Goal: Information Seeking & Learning: Learn about a topic

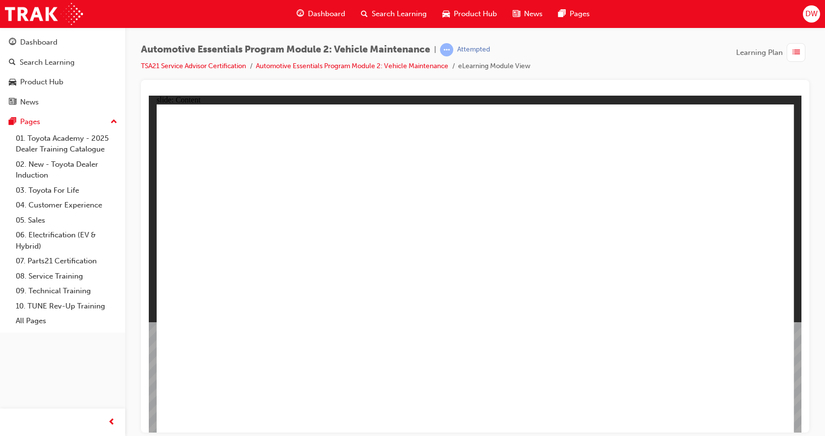
drag, startPoint x: 347, startPoint y: 167, endPoint x: 354, endPoint y: 168, distance: 8.0
drag, startPoint x: 248, startPoint y: 236, endPoint x: 256, endPoint y: 205, distance: 31.8
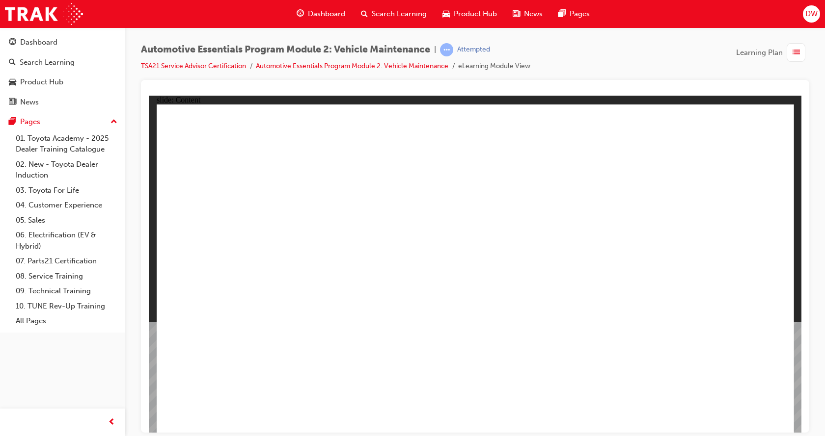
drag, startPoint x: 358, startPoint y: 165, endPoint x: 329, endPoint y: 179, distance: 32.3
drag, startPoint x: 242, startPoint y: 240, endPoint x: 271, endPoint y: 276, distance: 46.8
drag, startPoint x: 281, startPoint y: 281, endPoint x: 341, endPoint y: 273, distance: 60.5
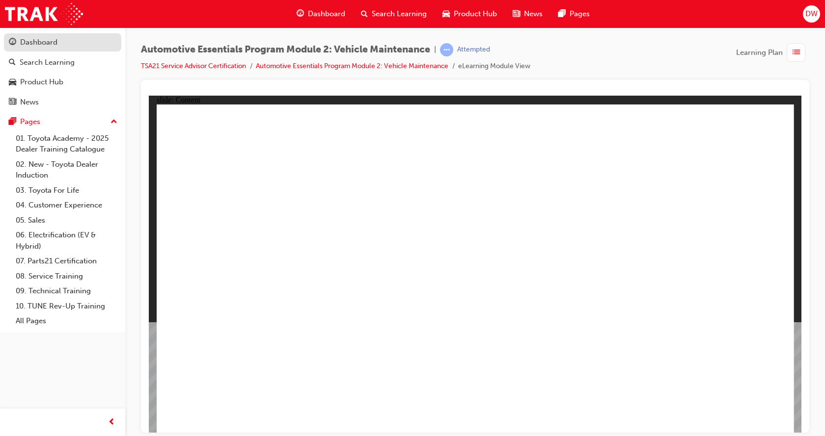
click at [62, 42] on div "Dashboard" at bounding box center [62, 42] width 107 height 12
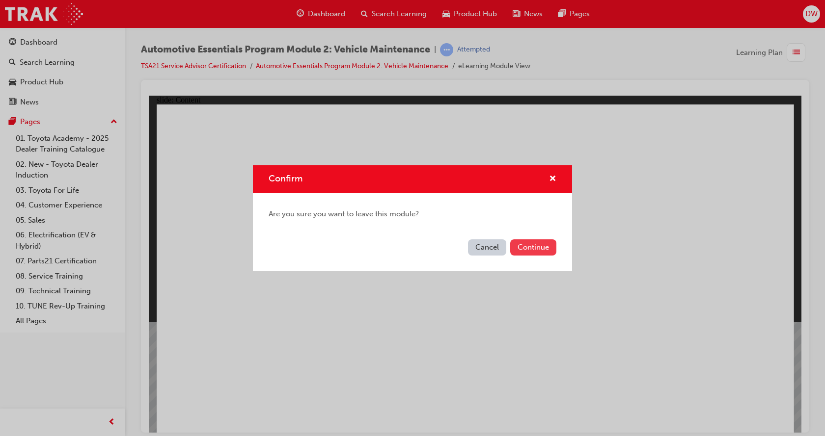
click at [524, 248] on button "Continue" at bounding box center [533, 248] width 46 height 16
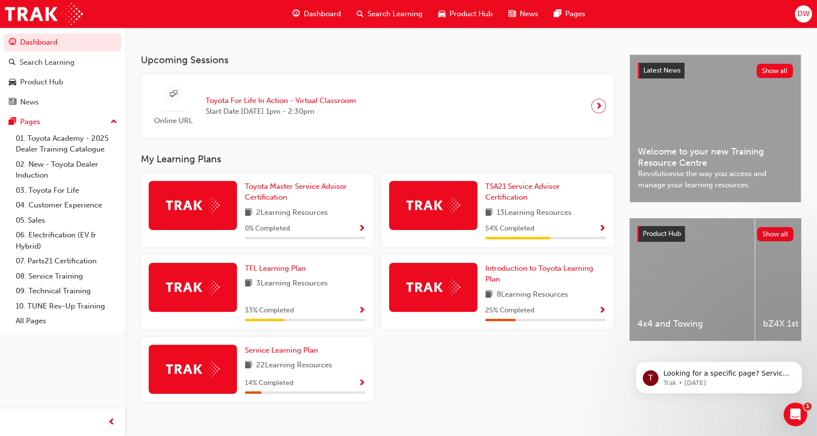
scroll to position [196, 0]
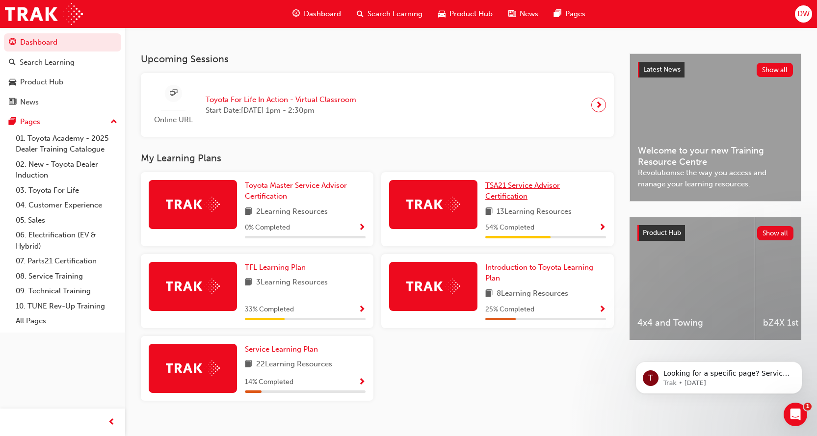
click at [529, 192] on span "TSA21 Service Advisor Certification" at bounding box center [522, 191] width 75 height 20
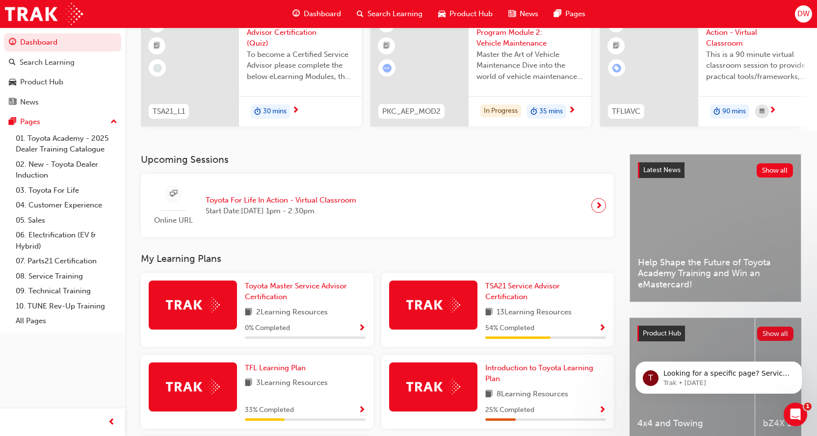
scroll to position [98, 0]
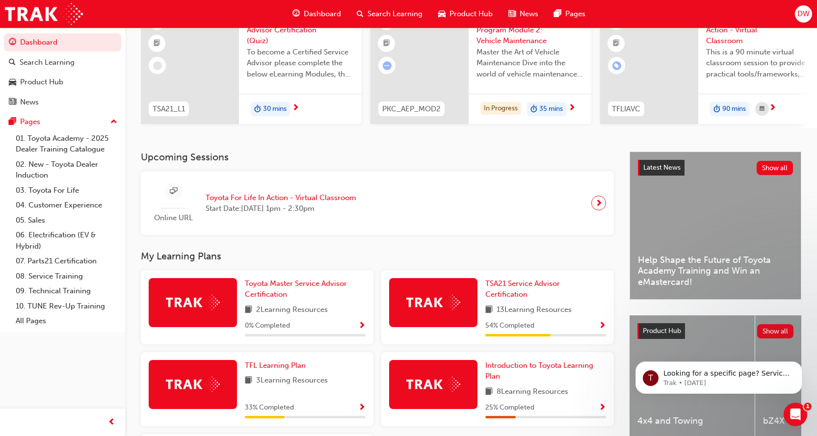
click at [602, 330] on span "Show Progress" at bounding box center [602, 326] width 7 height 9
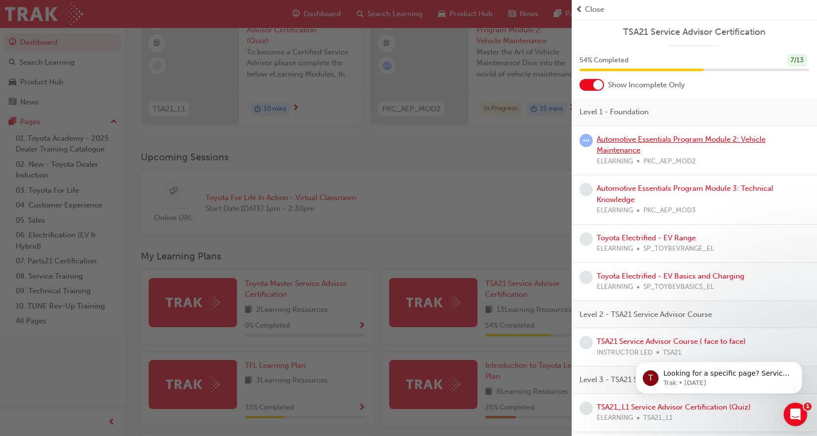
click at [695, 136] on link "Automotive Essentials Program Module 2: Vehicle Maintenance" at bounding box center [681, 145] width 169 height 20
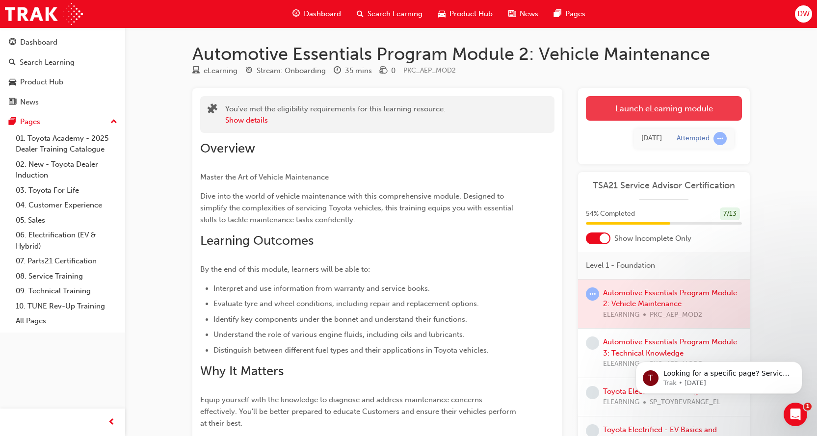
click at [691, 105] on link "Launch eLearning module" at bounding box center [664, 108] width 156 height 25
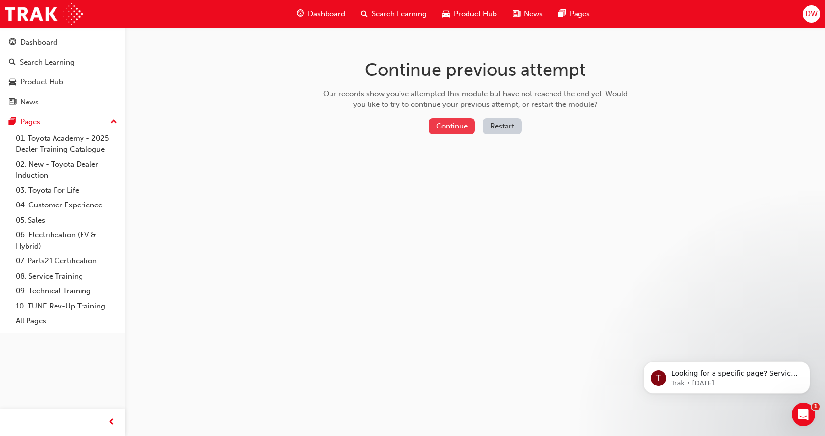
click at [442, 127] on button "Continue" at bounding box center [452, 126] width 46 height 16
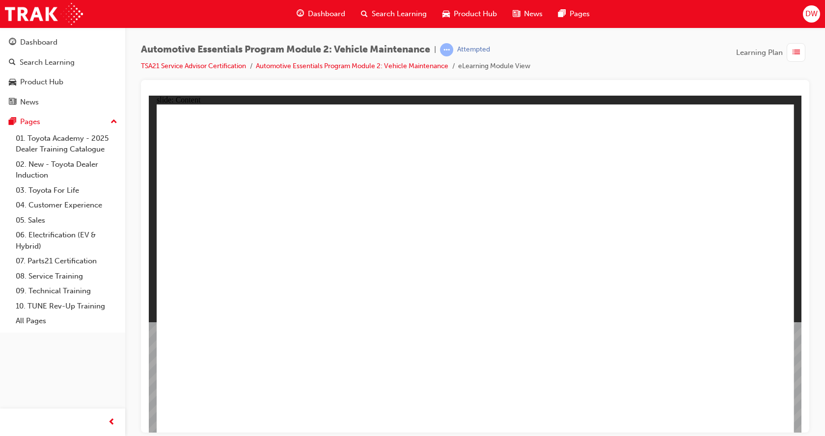
drag, startPoint x: 768, startPoint y: 126, endPoint x: 763, endPoint y: 197, distance: 70.9
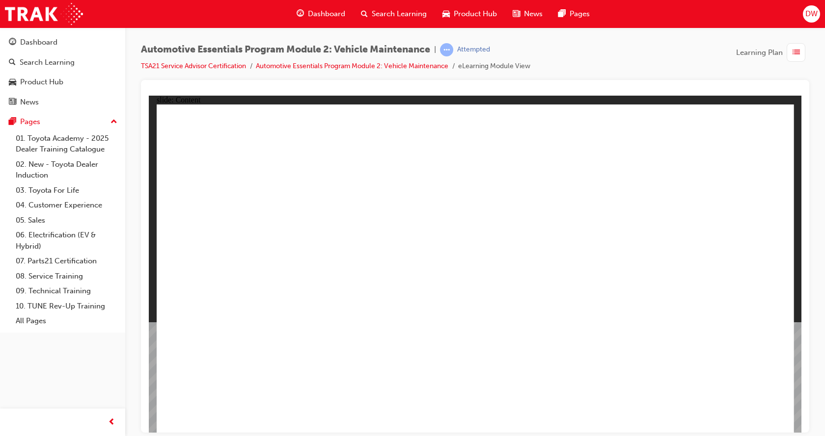
drag, startPoint x: 700, startPoint y: 250, endPoint x: 704, endPoint y: 260, distance: 10.1
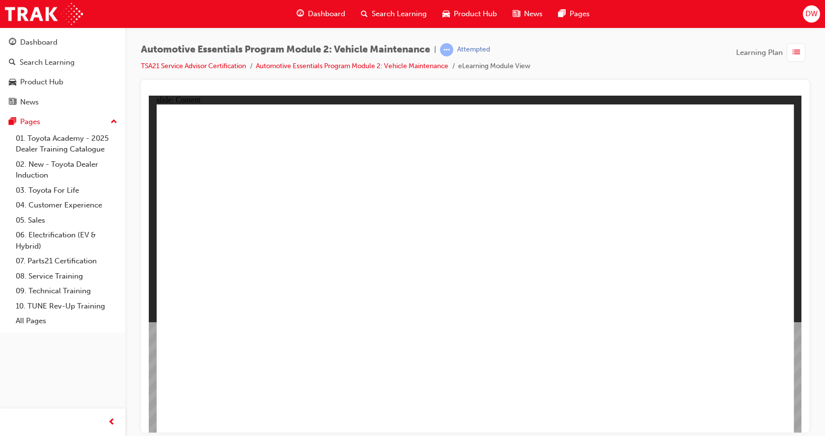
drag, startPoint x: 255, startPoint y: 230, endPoint x: 272, endPoint y: 273, distance: 46.5
drag, startPoint x: 284, startPoint y: 302, endPoint x: 419, endPoint y: 367, distance: 149.5
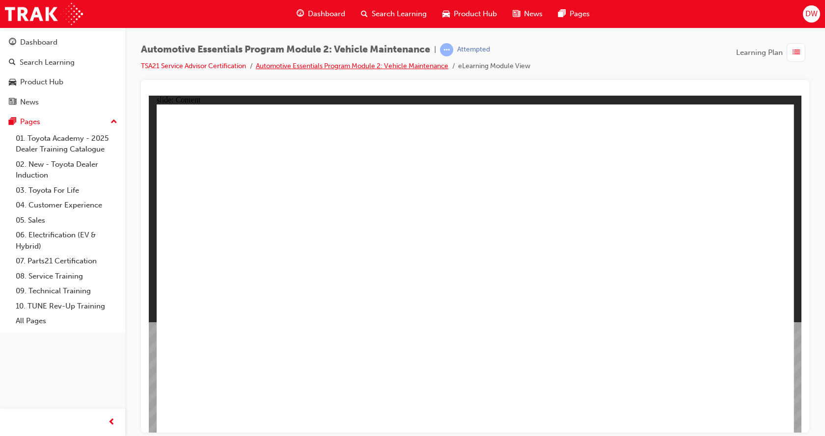
click at [422, 67] on link "Automotive Essentials Program Module 2: Vehicle Maintenance" at bounding box center [352, 66] width 192 height 8
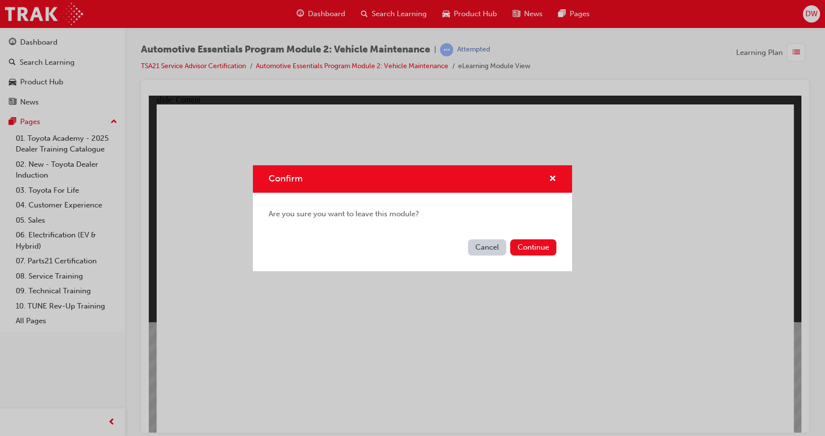
click at [549, 256] on div "Cancel Continue" at bounding box center [412, 254] width 319 height 36
click at [535, 238] on div "Cancel Continue" at bounding box center [412, 254] width 319 height 36
click at [537, 243] on button "Continue" at bounding box center [533, 248] width 46 height 16
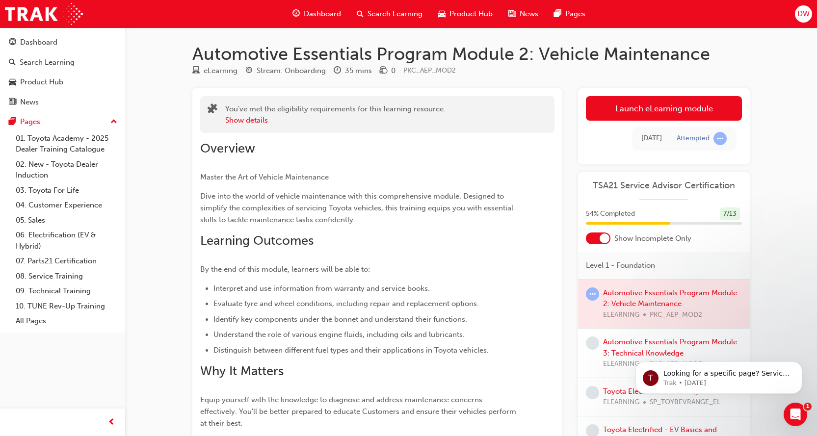
click at [594, 291] on span "learningRecordVerb_ATTEMPT-icon" at bounding box center [592, 294] width 13 height 13
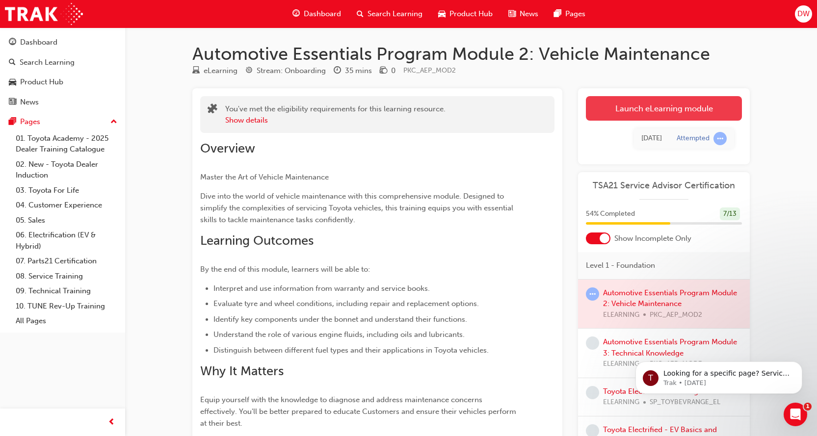
click at [697, 110] on link "Launch eLearning module" at bounding box center [664, 108] width 156 height 25
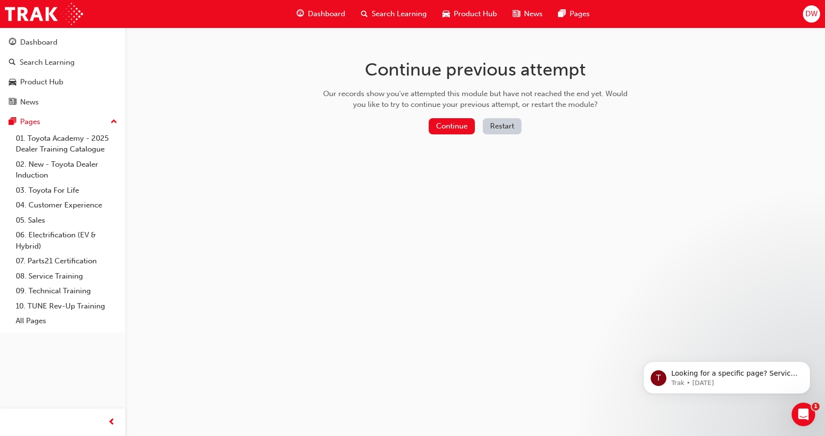
click at [505, 127] on button "Restart" at bounding box center [502, 126] width 39 height 16
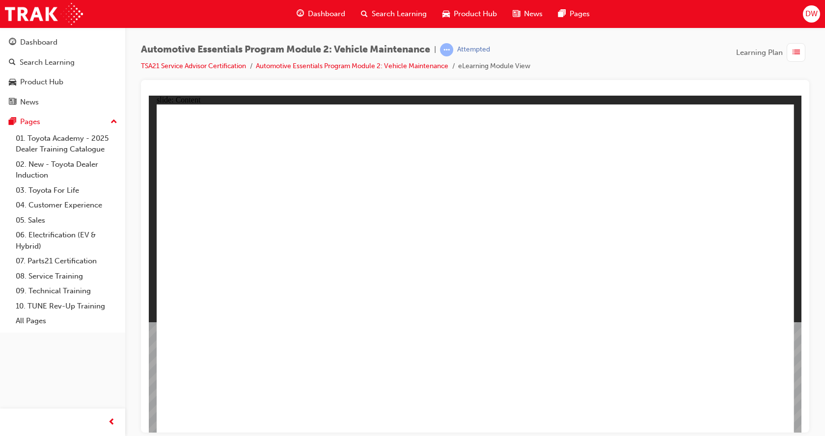
drag, startPoint x: 772, startPoint y: 136, endPoint x: 765, endPoint y: 142, distance: 8.7
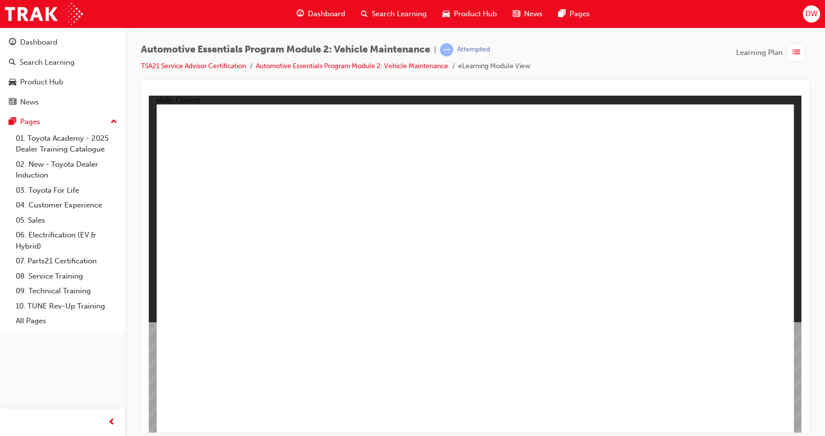
drag, startPoint x: 772, startPoint y: 131, endPoint x: 758, endPoint y: 156, distance: 28.3
drag, startPoint x: 752, startPoint y: 124, endPoint x: 599, endPoint y: 191, distance: 167.3
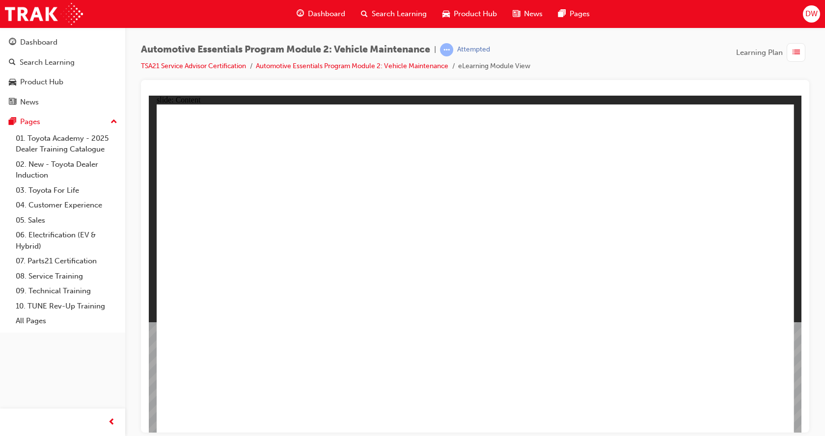
click at [792, 57] on span "list-icon" at bounding box center [795, 53] width 7 height 12
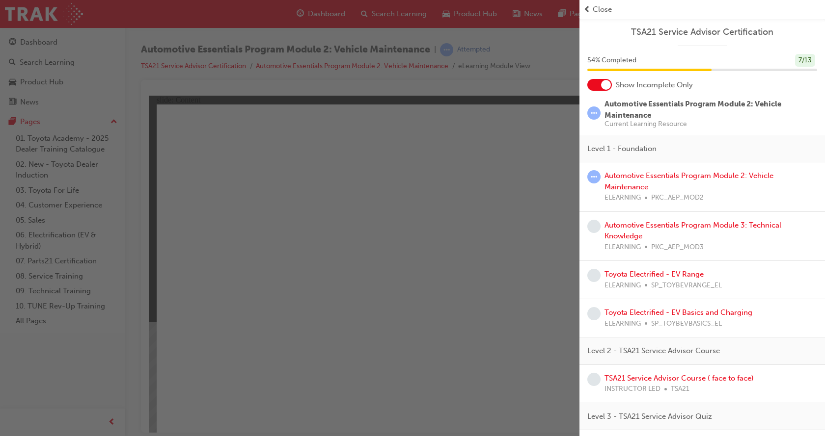
click at [599, 79] on div at bounding box center [599, 85] width 25 height 12
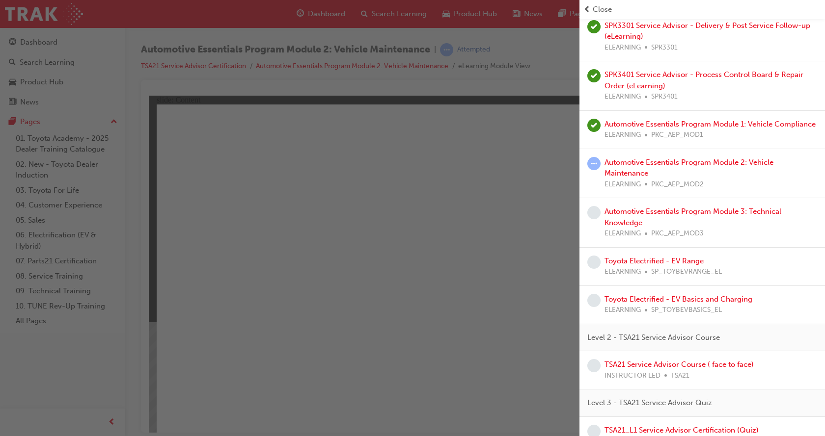
scroll to position [367, 0]
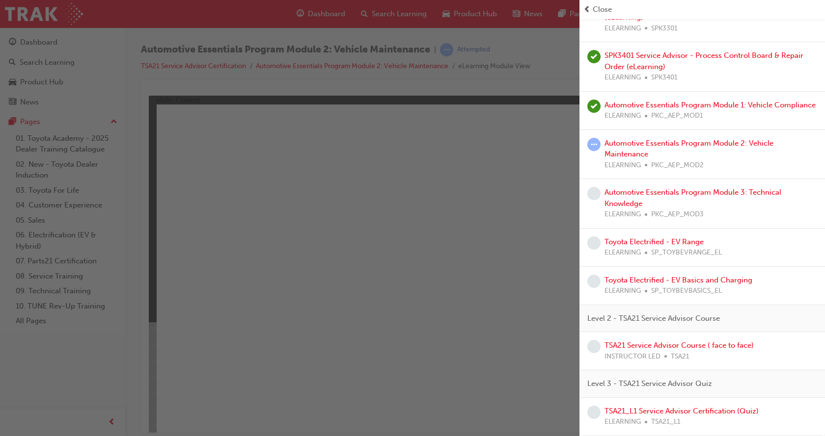
click at [598, 11] on span "Close" at bounding box center [601, 9] width 19 height 11
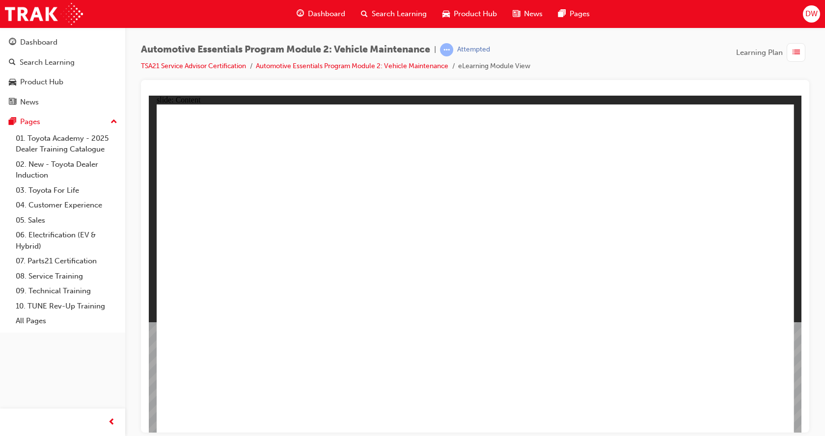
drag, startPoint x: 771, startPoint y: 125, endPoint x: 766, endPoint y: 127, distance: 5.3
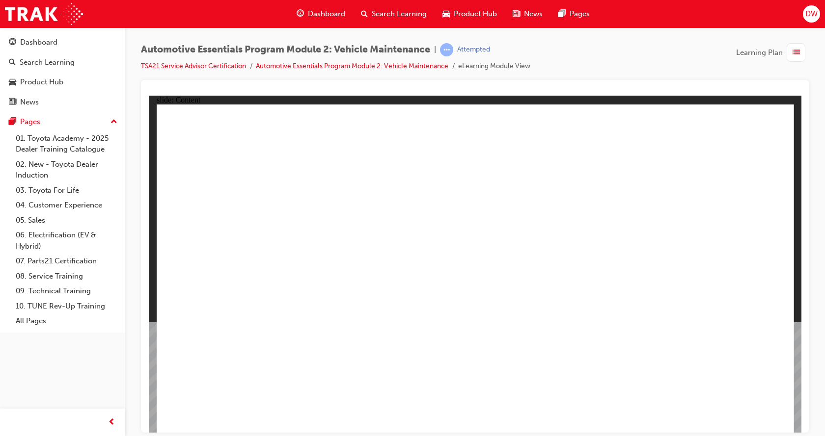
drag, startPoint x: 236, startPoint y: 291, endPoint x: 252, endPoint y: 287, distance: 16.8
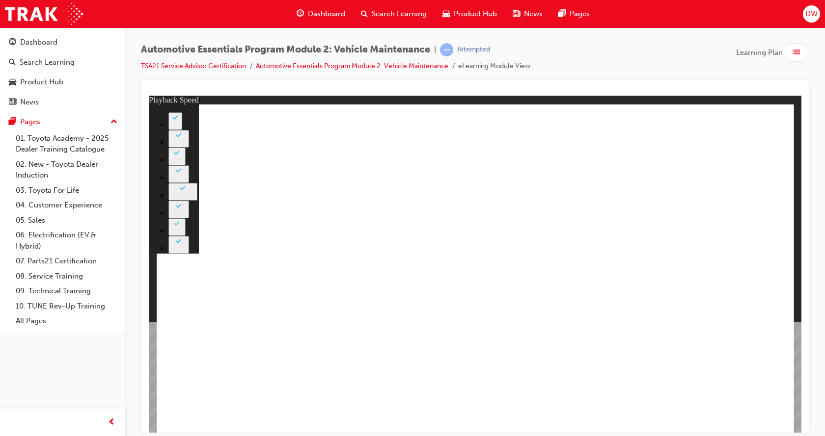
type input "0"
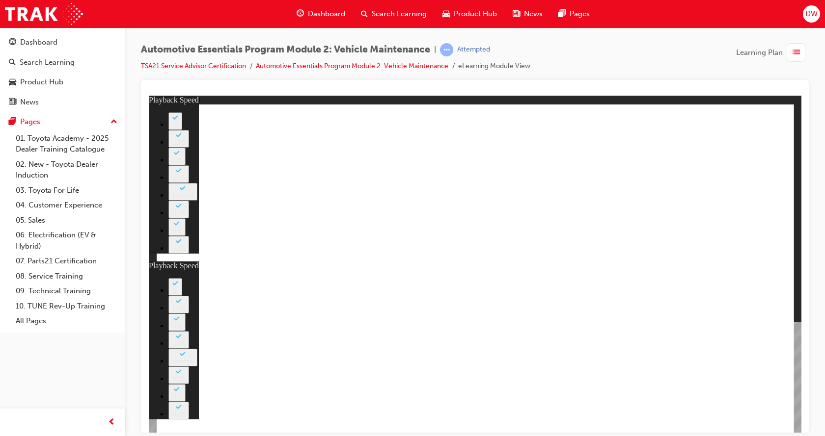
type input "0"
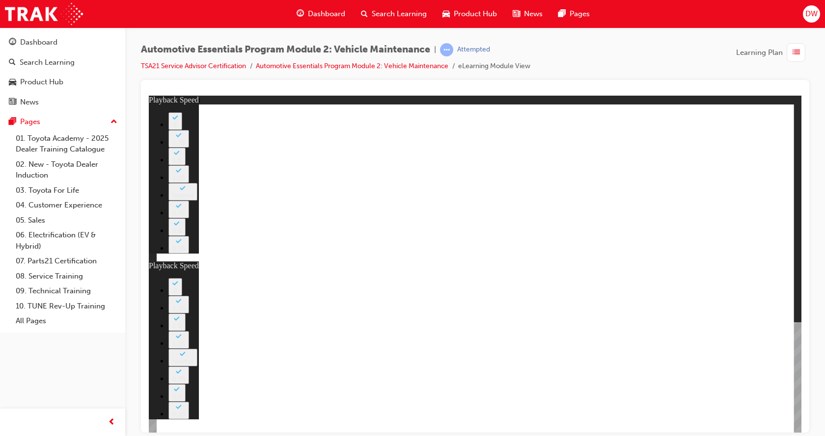
type input "0"
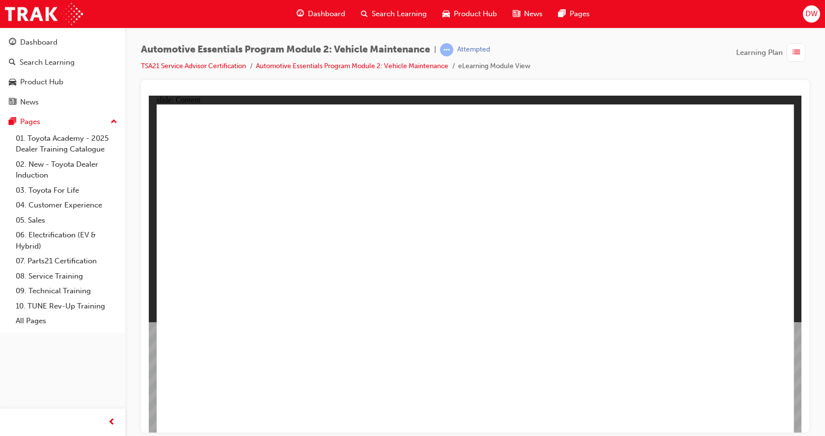
drag, startPoint x: 774, startPoint y: 123, endPoint x: 767, endPoint y: 135, distance: 14.1
drag, startPoint x: 756, startPoint y: 126, endPoint x: 748, endPoint y: 136, distance: 13.6
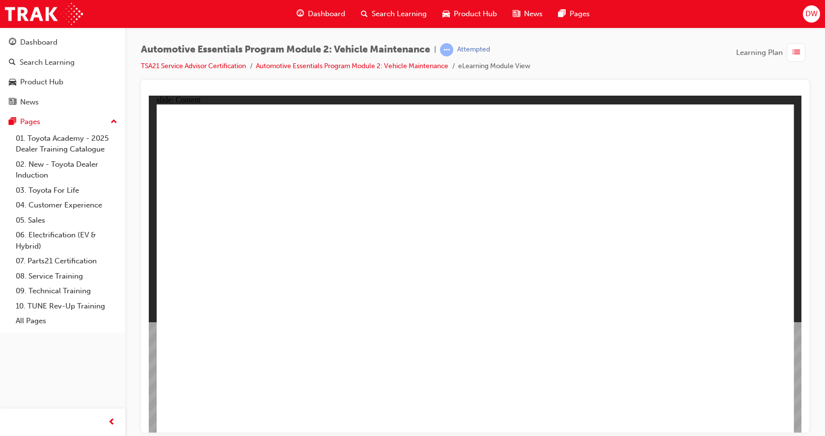
drag, startPoint x: 541, startPoint y: 319, endPoint x: 554, endPoint y: 280, distance: 40.8
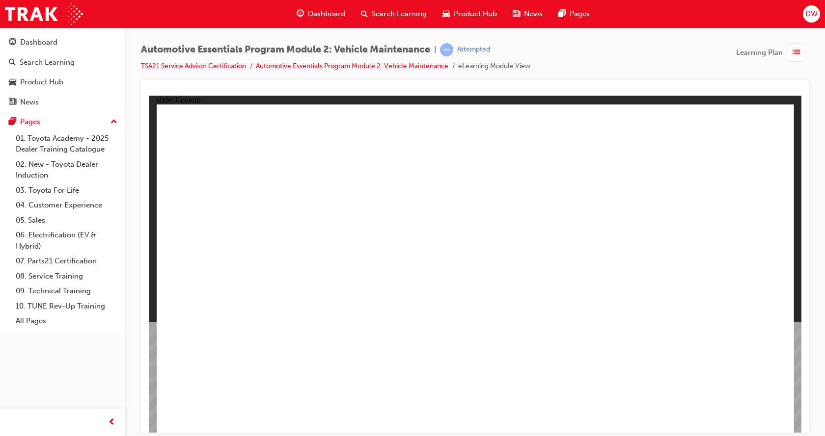
drag, startPoint x: 767, startPoint y: 116, endPoint x: 677, endPoint y: 260, distance: 169.2
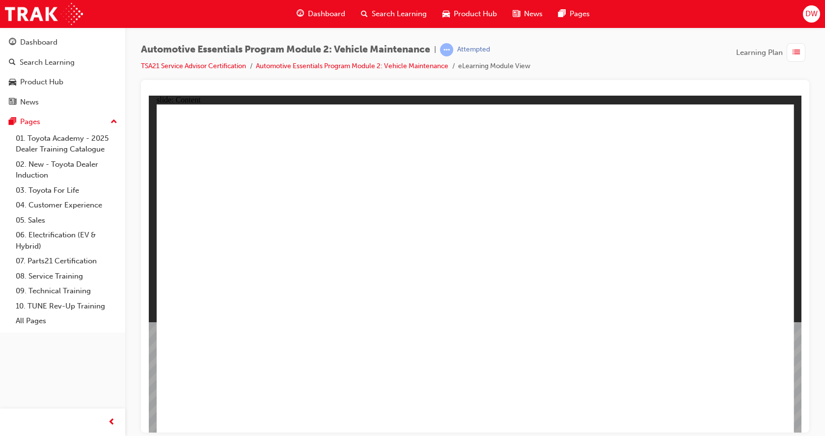
drag, startPoint x: 685, startPoint y: 108, endPoint x: 672, endPoint y: 167, distance: 60.3
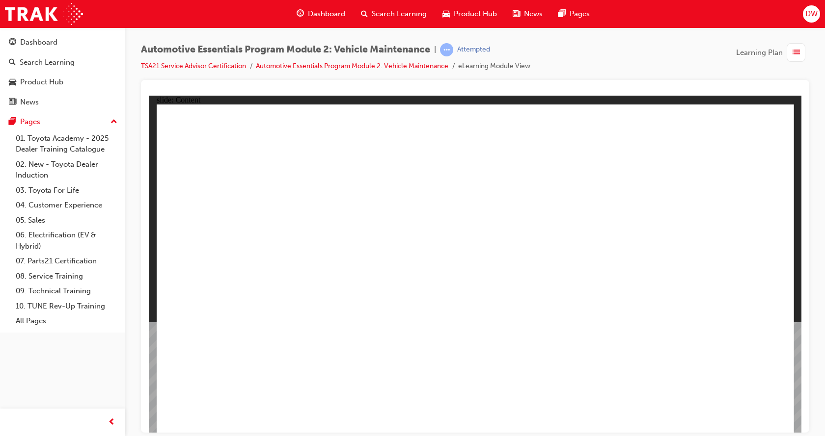
drag, startPoint x: 671, startPoint y: 206, endPoint x: 669, endPoint y: 213, distance: 7.5
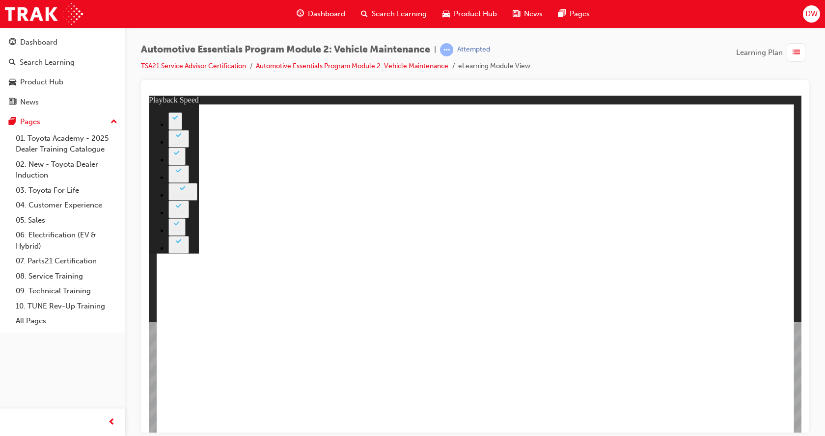
drag, startPoint x: 695, startPoint y: 217, endPoint x: 431, endPoint y: 317, distance: 281.3
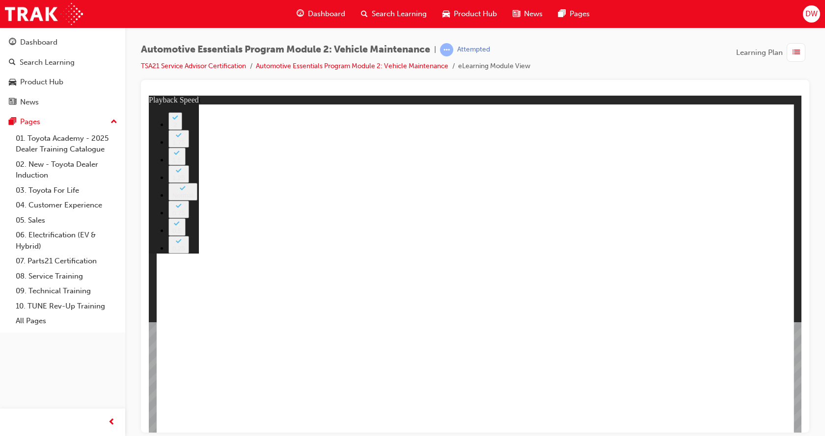
type input "6"
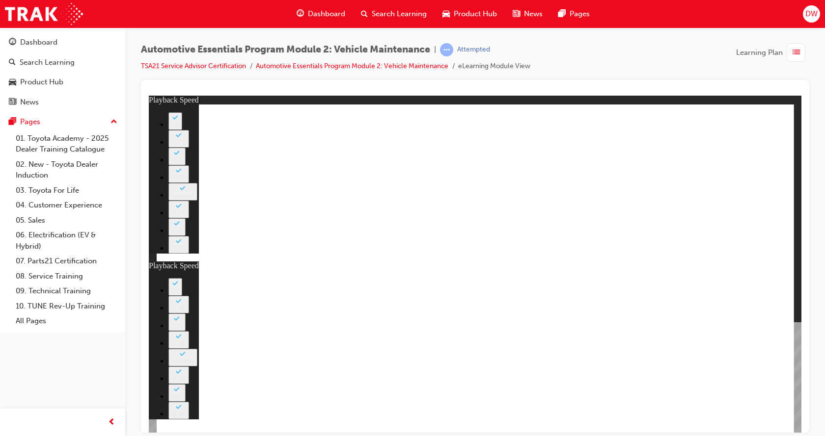
drag, startPoint x: 770, startPoint y: 120, endPoint x: 759, endPoint y: 128, distance: 13.1
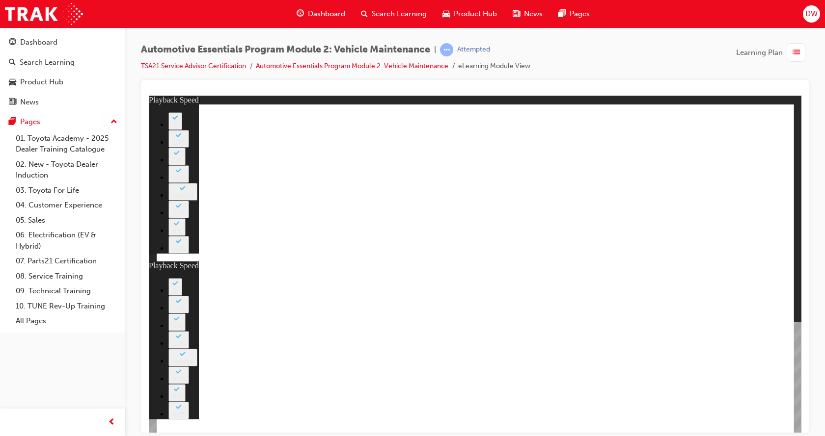
type input "11"
type input "6"
type input "11"
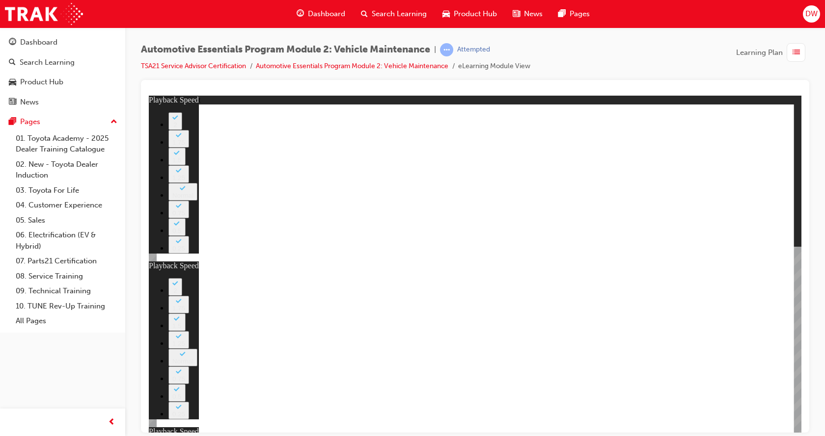
type input "6"
type input "11"
drag, startPoint x: 766, startPoint y: 117, endPoint x: 786, endPoint y: 110, distance: 21.4
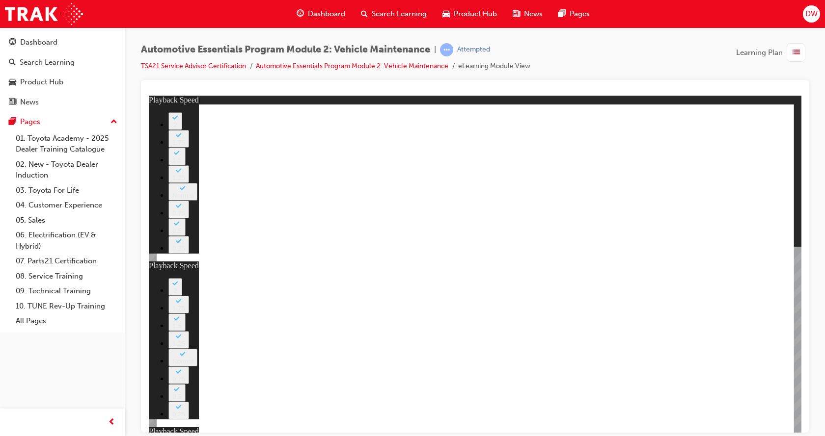
type input "40"
drag, startPoint x: 686, startPoint y: 311, endPoint x: 694, endPoint y: 308, distance: 8.4
type input "6"
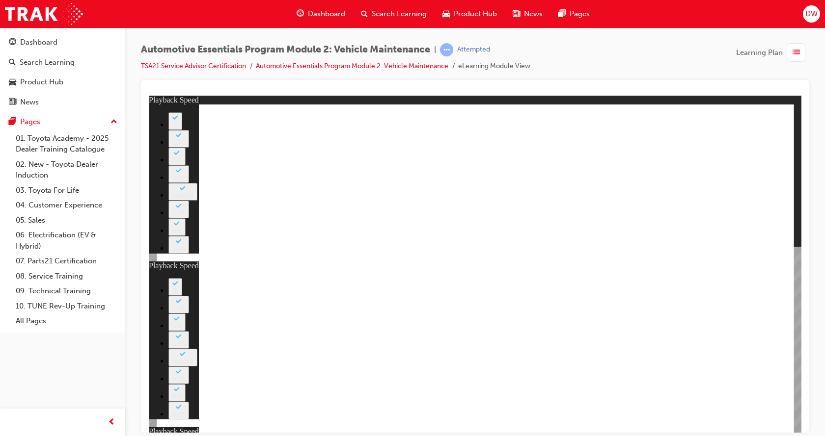
type input "11"
type input "13"
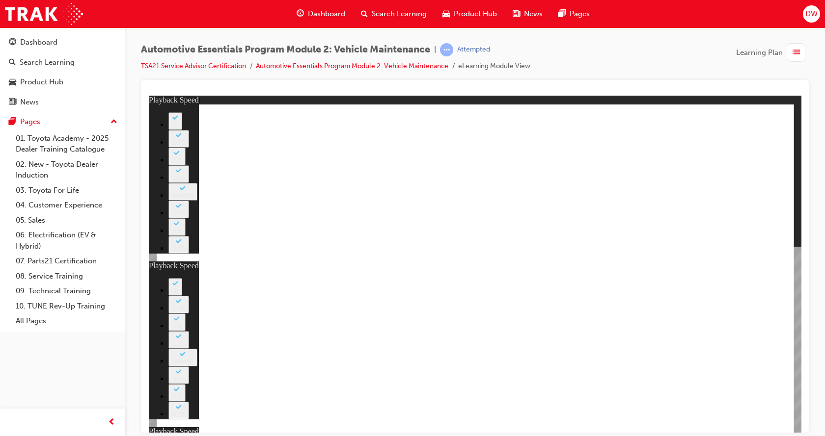
type input "6"
type input "11"
type input "40"
type input "13"
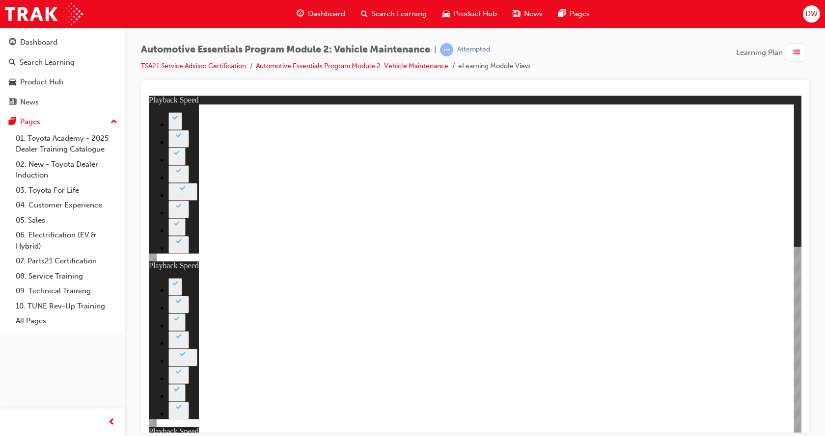
type input "6"
type input "11"
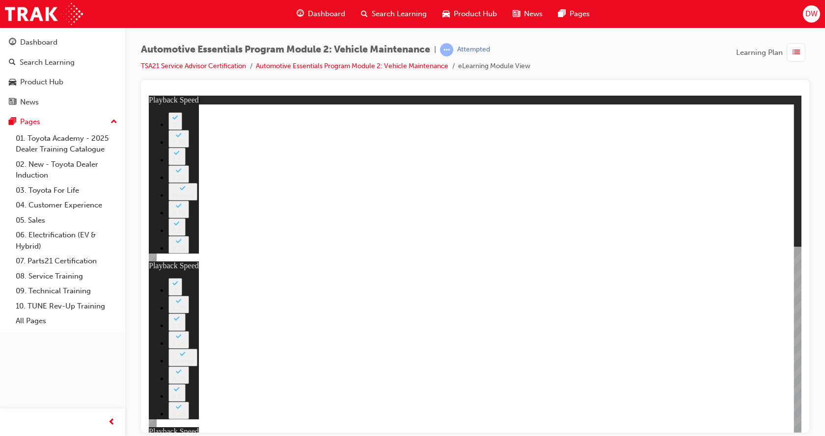
type input "40"
type input "13"
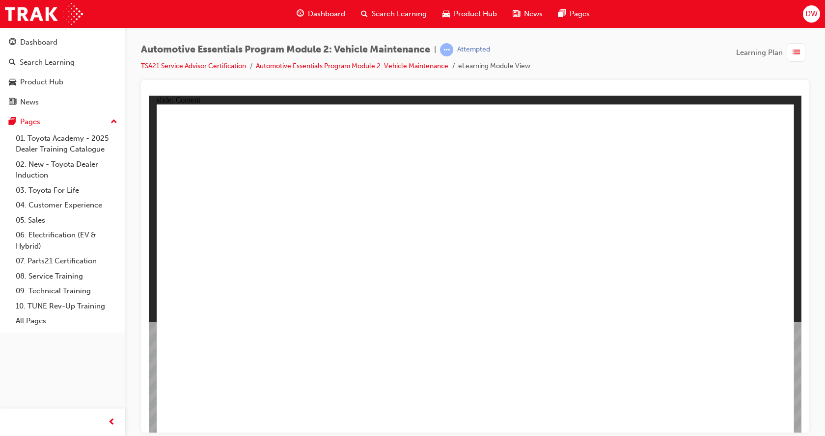
drag, startPoint x: 585, startPoint y: 242, endPoint x: 603, endPoint y: 334, distance: 93.6
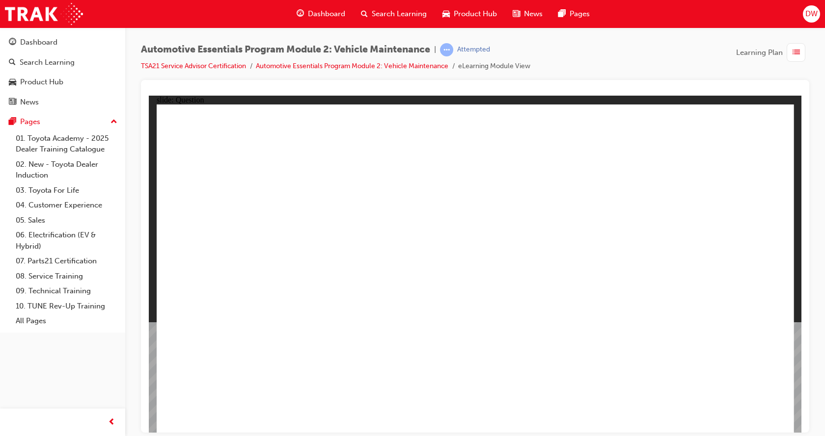
radio input "true"
drag, startPoint x: 460, startPoint y: 308, endPoint x: 471, endPoint y: 317, distance: 13.6
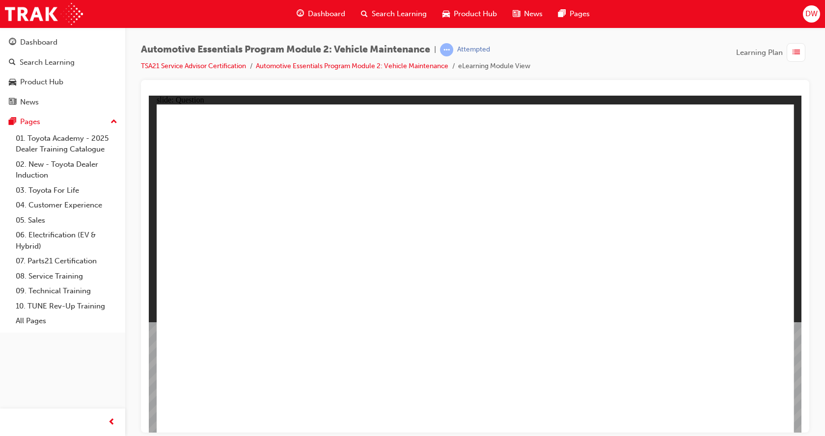
radio input "true"
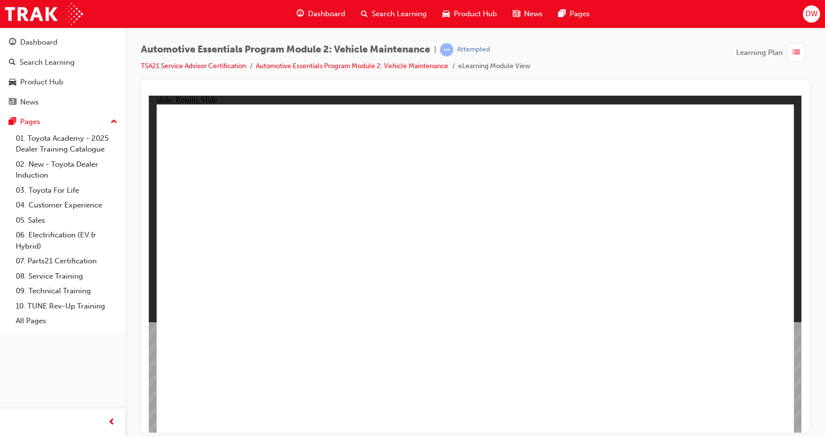
drag, startPoint x: 664, startPoint y: 243, endPoint x: 680, endPoint y: 318, distance: 76.5
radio input "true"
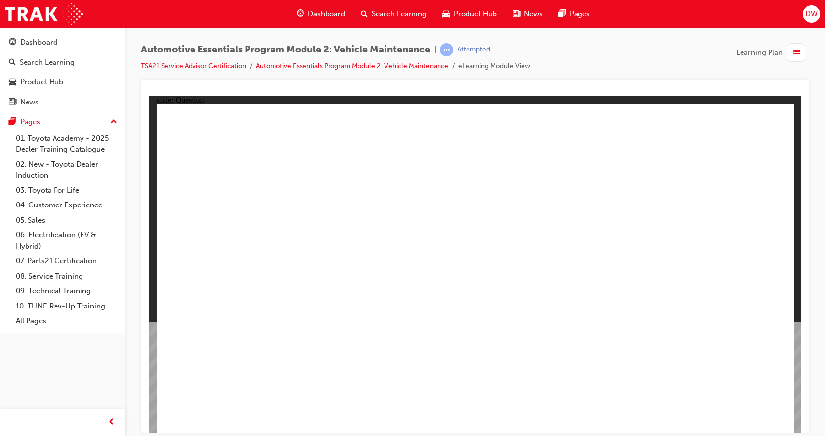
radio input "true"
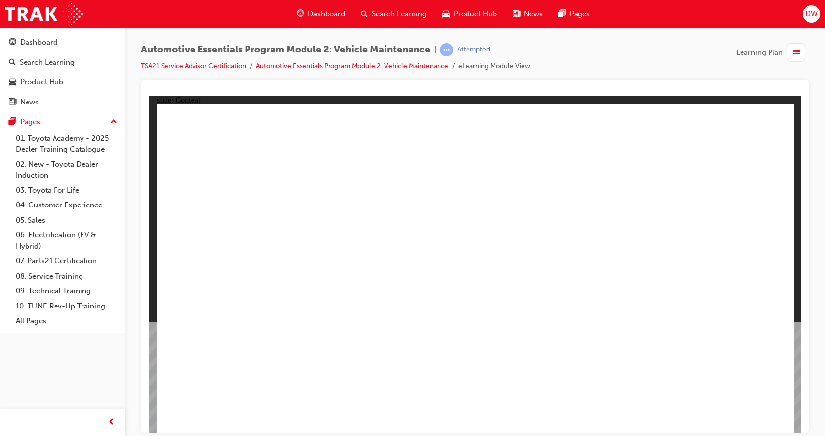
drag, startPoint x: 781, startPoint y: 123, endPoint x: 725, endPoint y: 170, distance: 73.5
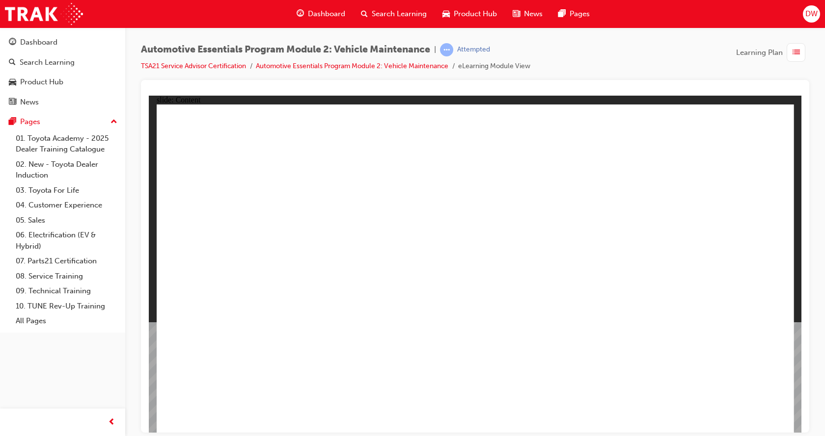
drag, startPoint x: 254, startPoint y: 216, endPoint x: 291, endPoint y: 162, distance: 65.4
drag, startPoint x: 355, startPoint y: 147, endPoint x: 324, endPoint y: 159, distance: 33.6
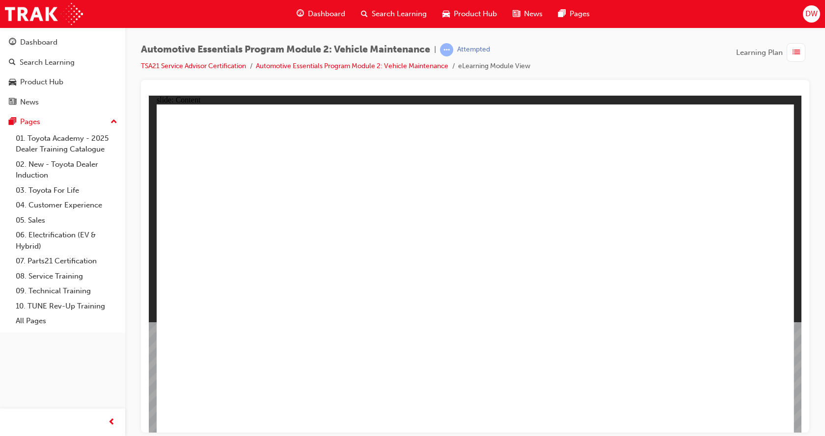
drag, startPoint x: 282, startPoint y: 201, endPoint x: 231, endPoint y: 212, distance: 52.3
drag, startPoint x: 230, startPoint y: 214, endPoint x: 240, endPoint y: 252, distance: 39.5
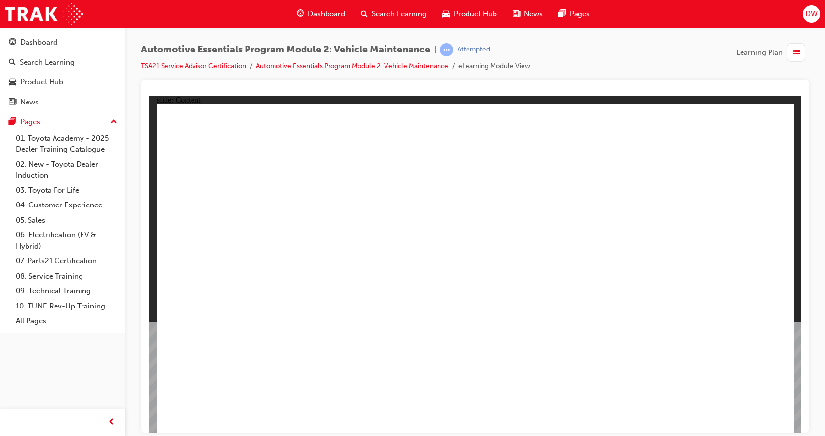
drag, startPoint x: 255, startPoint y: 278, endPoint x: 358, endPoint y: 289, distance: 103.6
drag, startPoint x: 358, startPoint y: 289, endPoint x: 415, endPoint y: 247, distance: 70.3
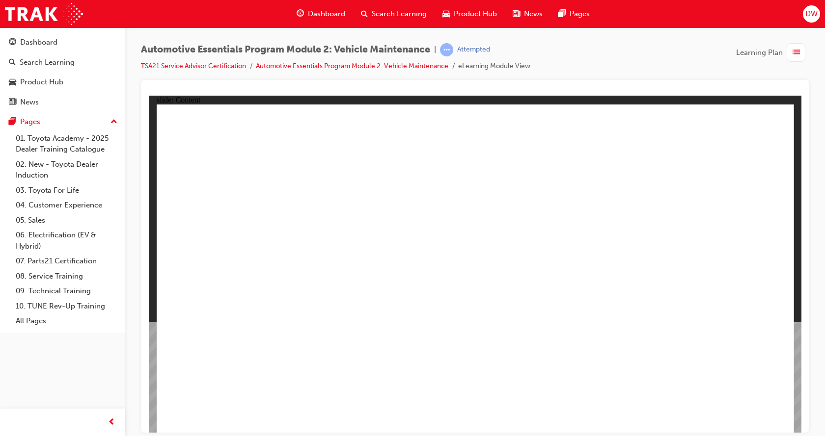
drag, startPoint x: 432, startPoint y: 201, endPoint x: 478, endPoint y: 244, distance: 63.2
drag, startPoint x: 478, startPoint y: 244, endPoint x: 517, endPoint y: 257, distance: 41.4
drag, startPoint x: 517, startPoint y: 257, endPoint x: 554, endPoint y: 206, distance: 63.3
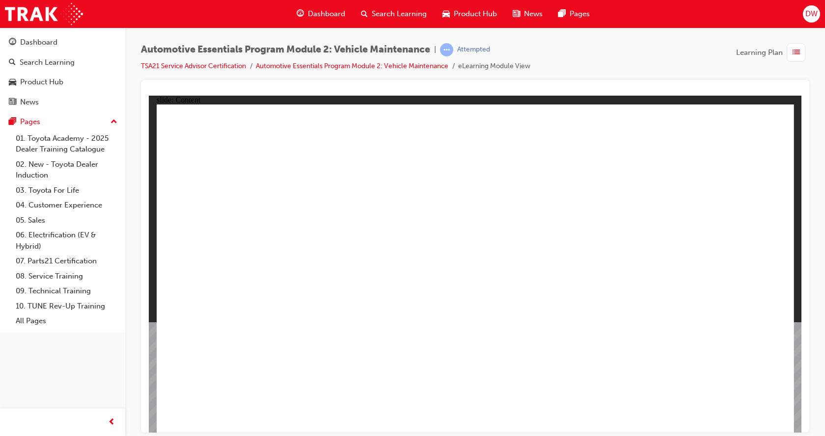
drag, startPoint x: 554, startPoint y: 206, endPoint x: 554, endPoint y: 199, distance: 6.4
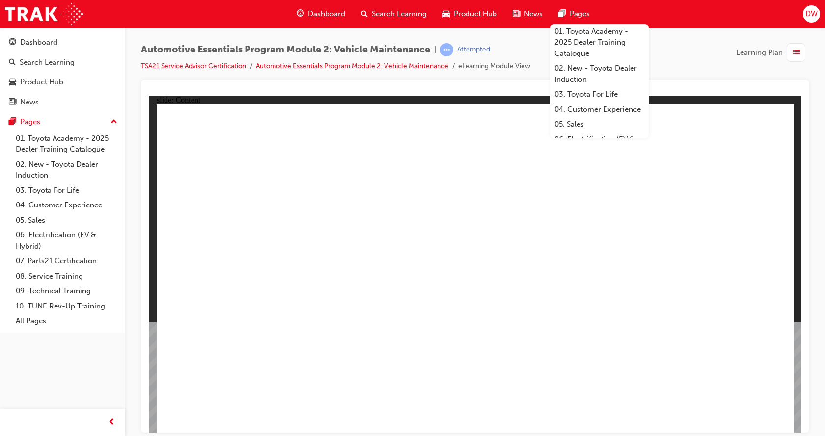
drag, startPoint x: 687, startPoint y: 403, endPoint x: 670, endPoint y: 349, distance: 57.1
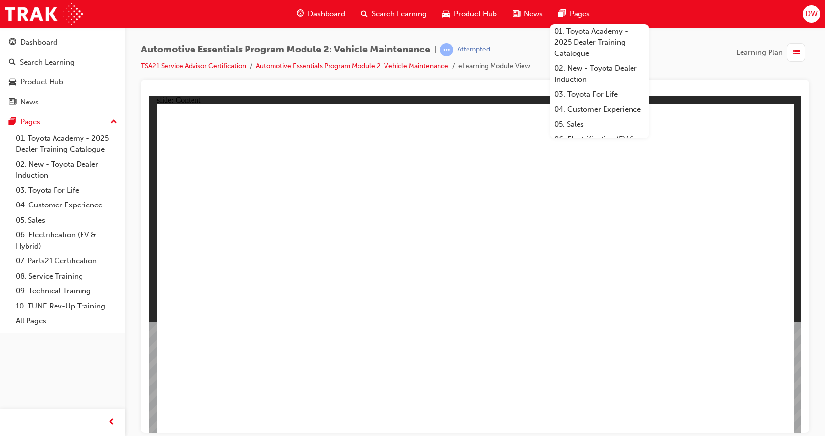
drag, startPoint x: 755, startPoint y: 132, endPoint x: 752, endPoint y: 135, distance: 5.2
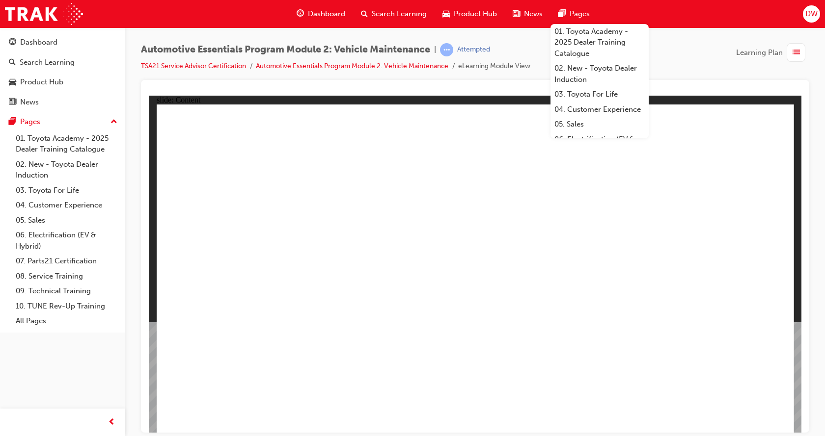
drag, startPoint x: 730, startPoint y: 418, endPoint x: 753, endPoint y: 402, distance: 28.9
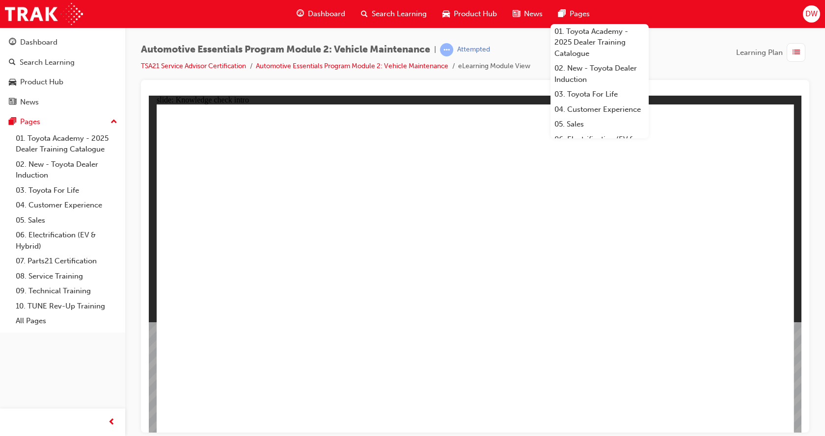
radio input "true"
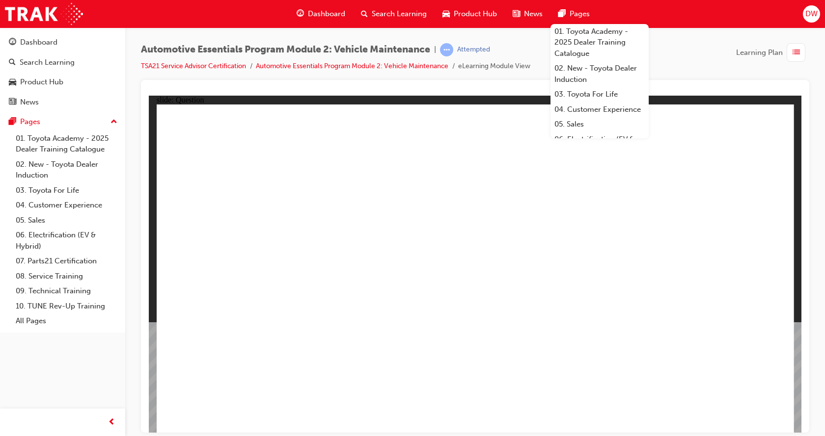
radio input "true"
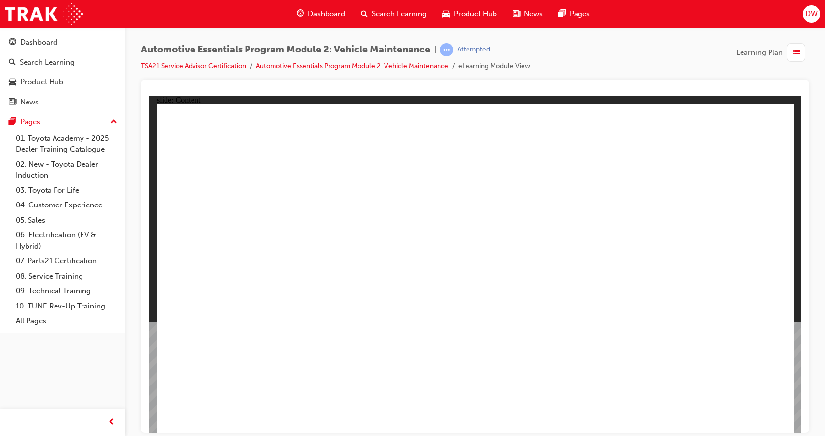
drag, startPoint x: 682, startPoint y: 408, endPoint x: 736, endPoint y: 407, distance: 53.5
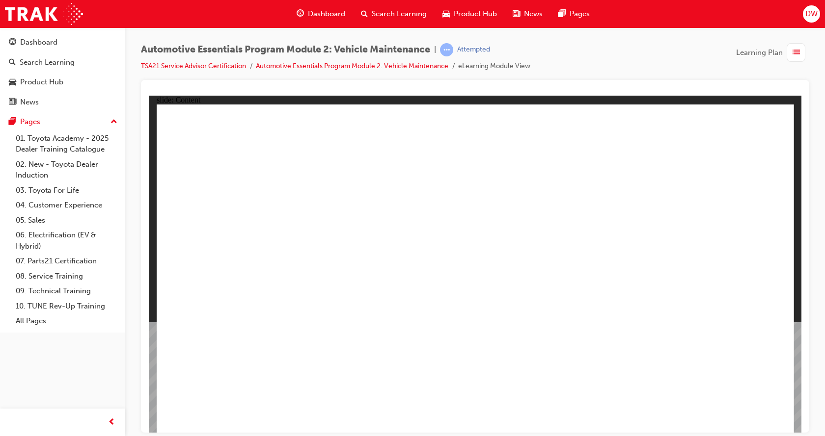
drag, startPoint x: 709, startPoint y: 414, endPoint x: 736, endPoint y: 406, distance: 28.6
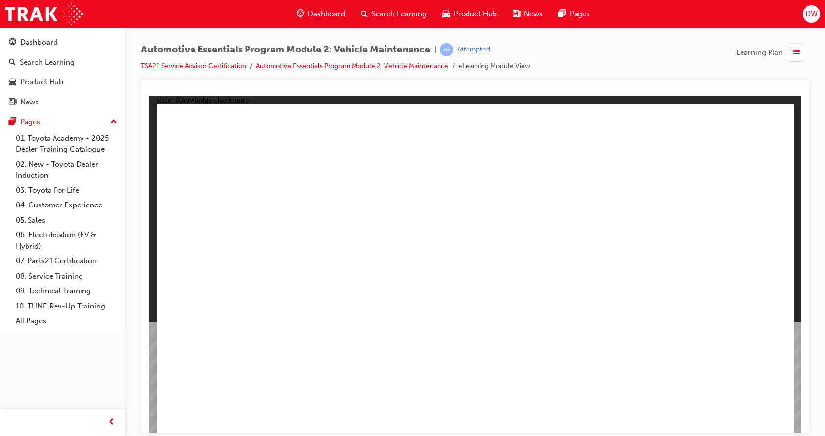
radio input "true"
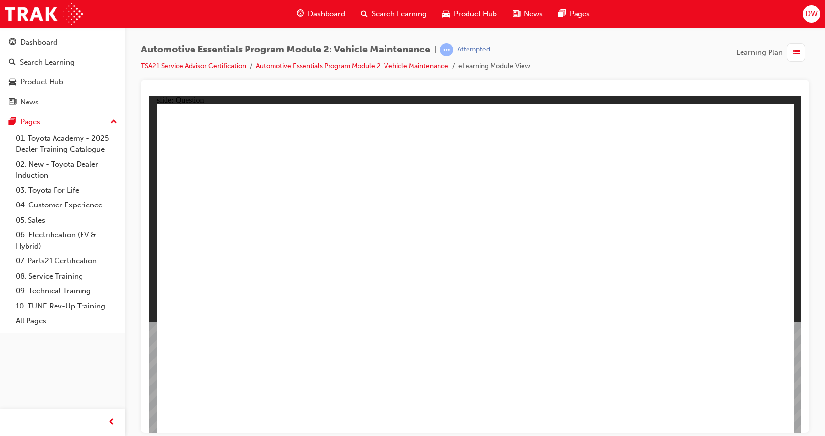
drag, startPoint x: 474, startPoint y: 316, endPoint x: 486, endPoint y: 324, distance: 14.4
radio input "true"
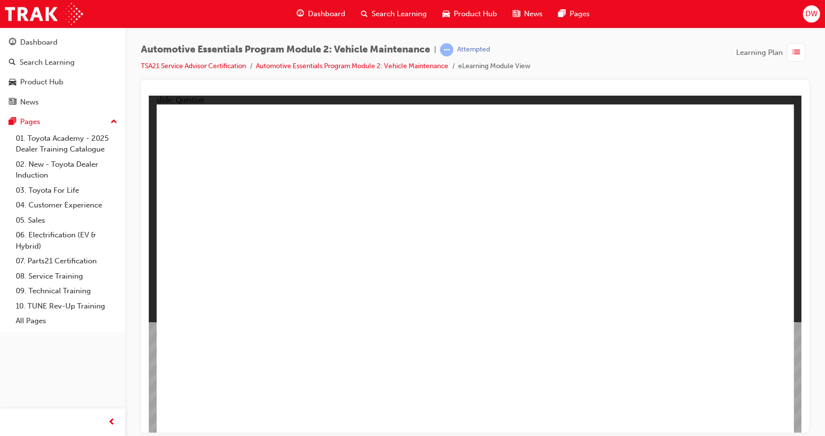
click at [794, 49] on span "list-icon" at bounding box center [795, 53] width 7 height 12
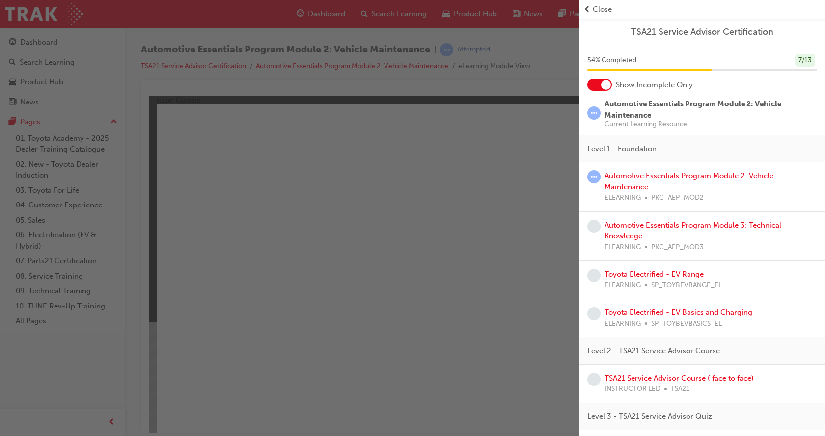
click at [592, 80] on div at bounding box center [599, 85] width 25 height 12
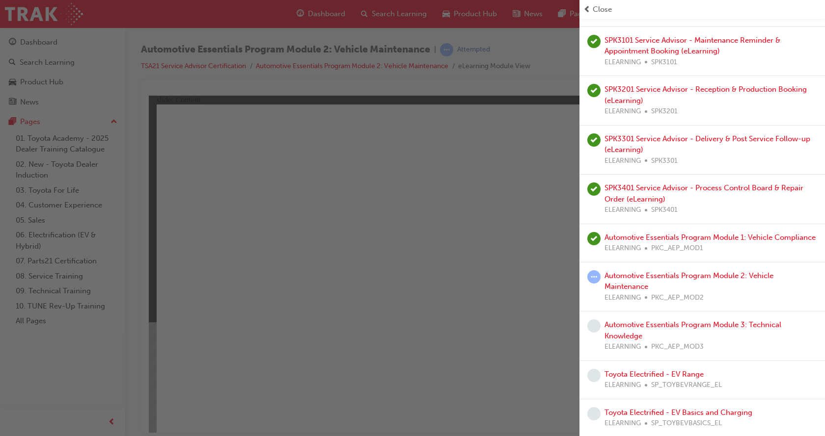
scroll to position [245, 0]
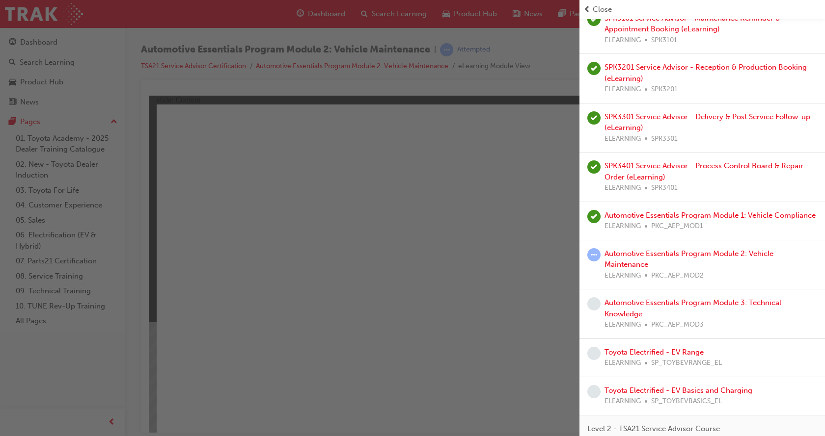
click at [370, 286] on div "button" at bounding box center [289, 218] width 579 height 436
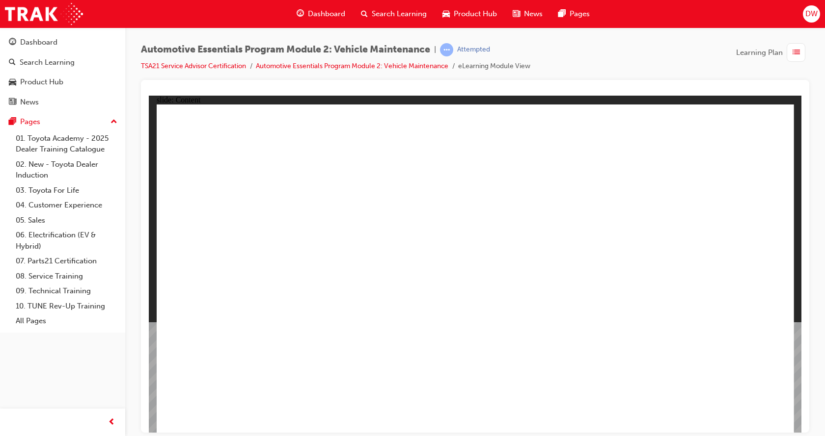
drag, startPoint x: 492, startPoint y: 393, endPoint x: 479, endPoint y: 410, distance: 21.4
drag, startPoint x: 377, startPoint y: 400, endPoint x: 393, endPoint y: 408, distance: 17.8
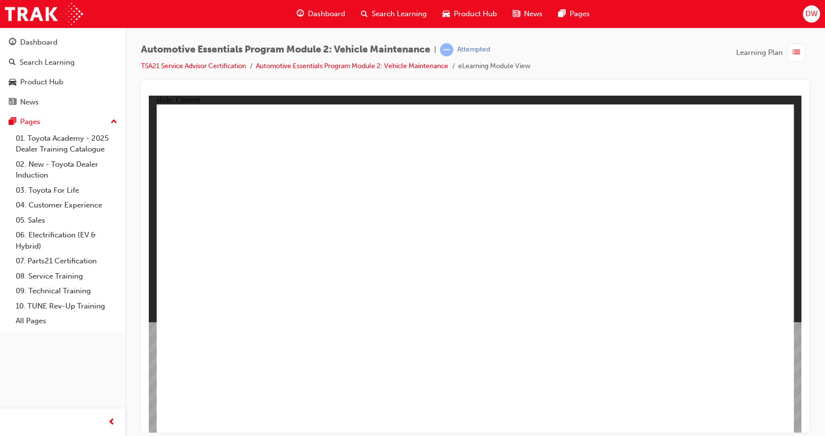
drag, startPoint x: 752, startPoint y: 134, endPoint x: 766, endPoint y: 124, distance: 17.1
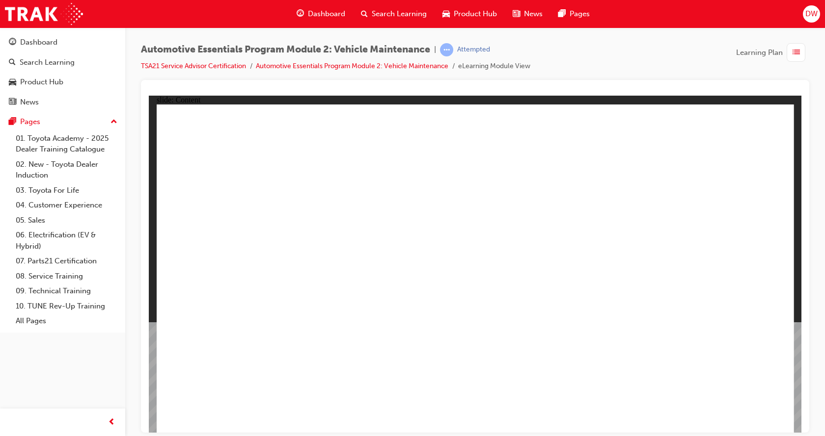
drag, startPoint x: 587, startPoint y: 226, endPoint x: 654, endPoint y: 385, distance: 172.4
radio input "true"
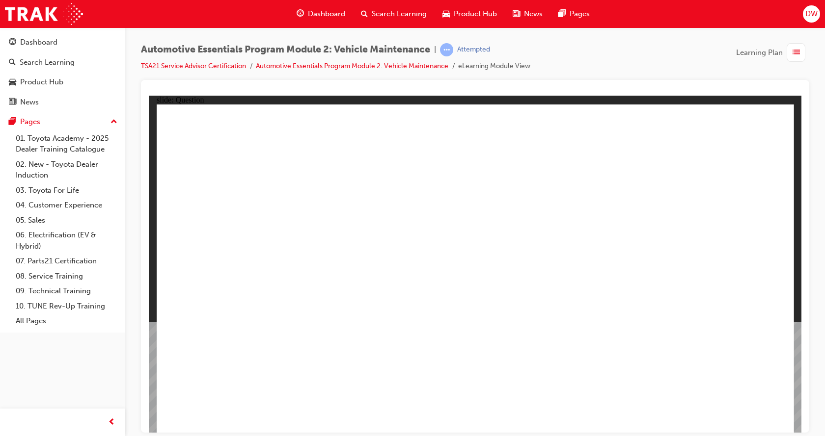
click at [794, 48] on span "list-icon" at bounding box center [795, 53] width 7 height 12
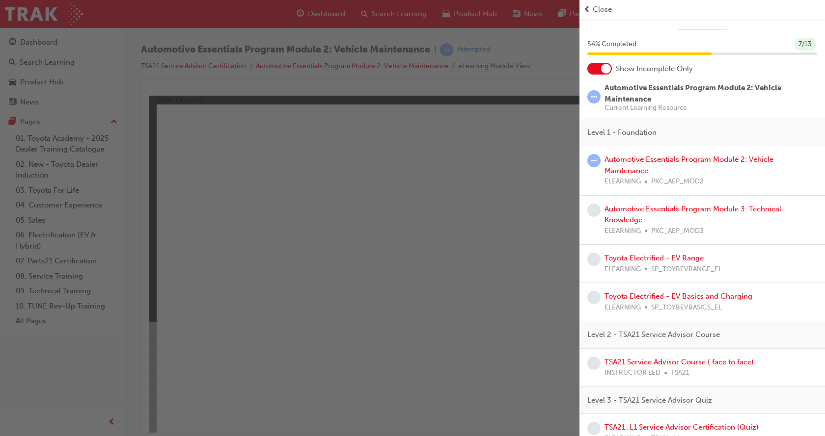
scroll to position [0, 0]
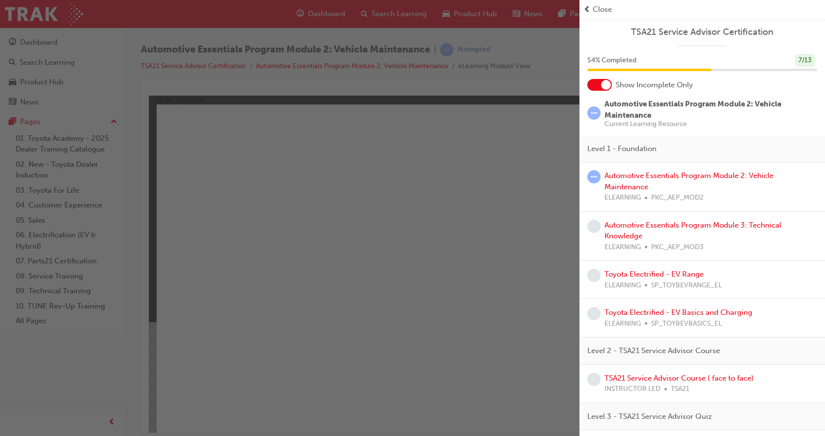
click at [607, 83] on div at bounding box center [606, 85] width 10 height 10
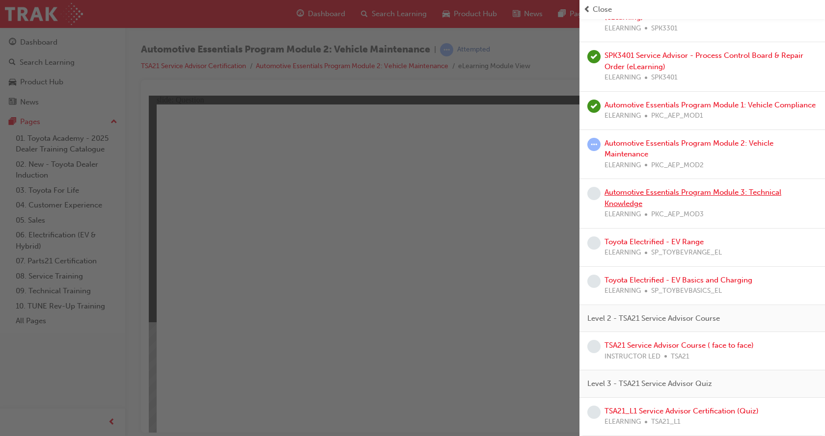
scroll to position [367, 0]
click at [471, 416] on div "button" at bounding box center [289, 218] width 579 height 436
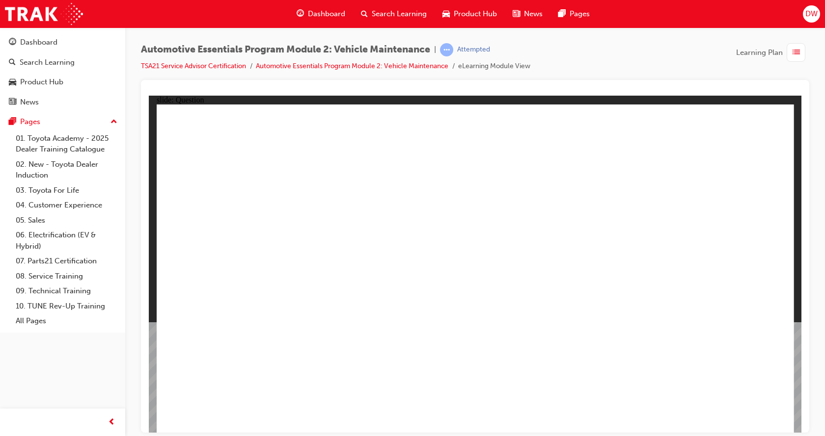
radio input "true"
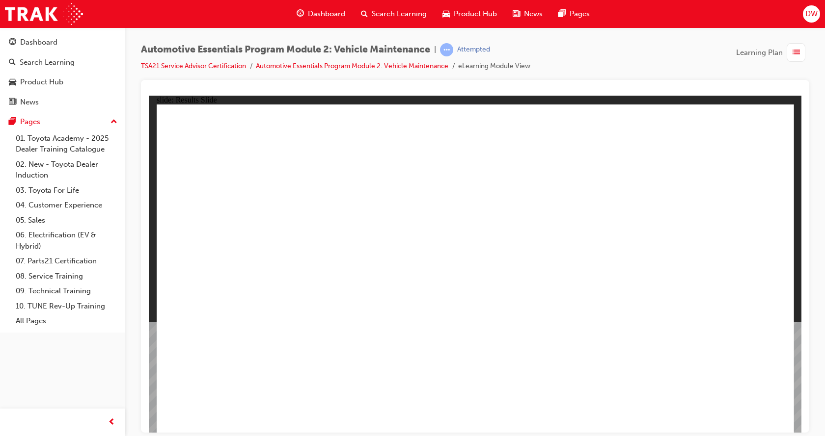
drag, startPoint x: 582, startPoint y: 224, endPoint x: 657, endPoint y: 324, distance: 125.5
radio input "true"
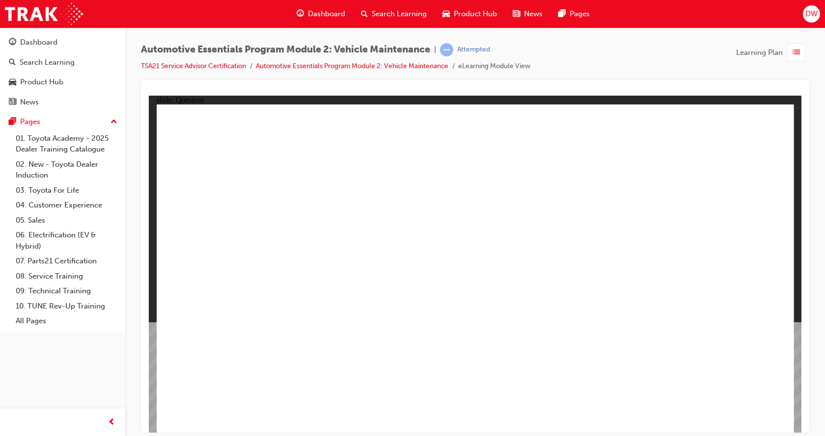
radio input "true"
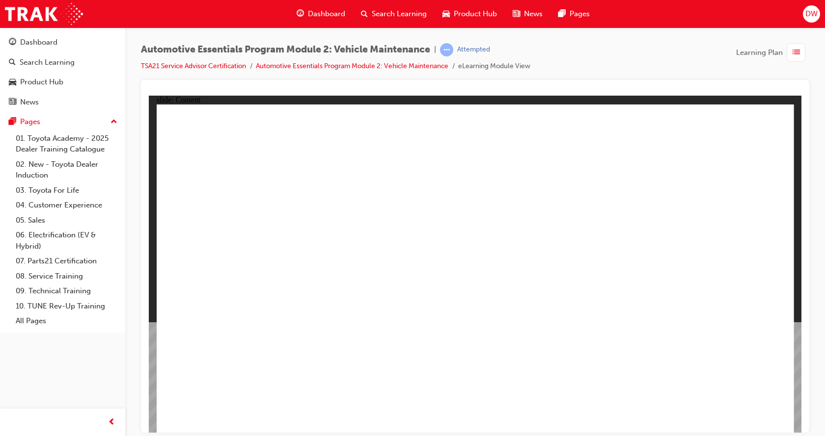
drag, startPoint x: 747, startPoint y: 128, endPoint x: 753, endPoint y: 125, distance: 7.0
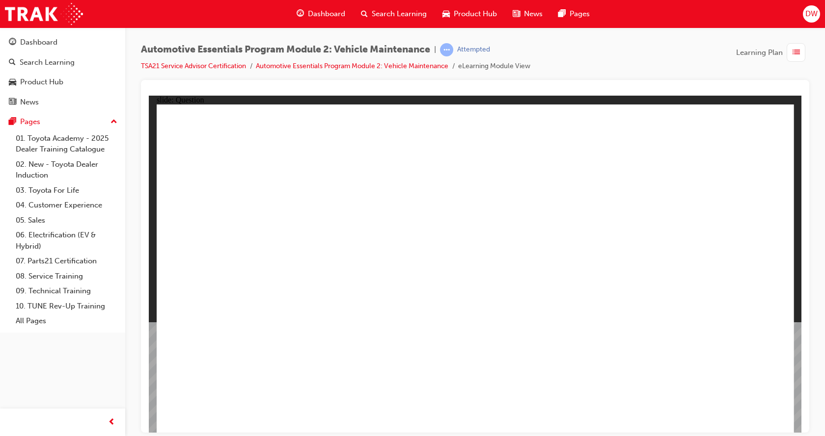
radio input "true"
drag, startPoint x: 769, startPoint y: 419, endPoint x: 758, endPoint y: 409, distance: 13.9
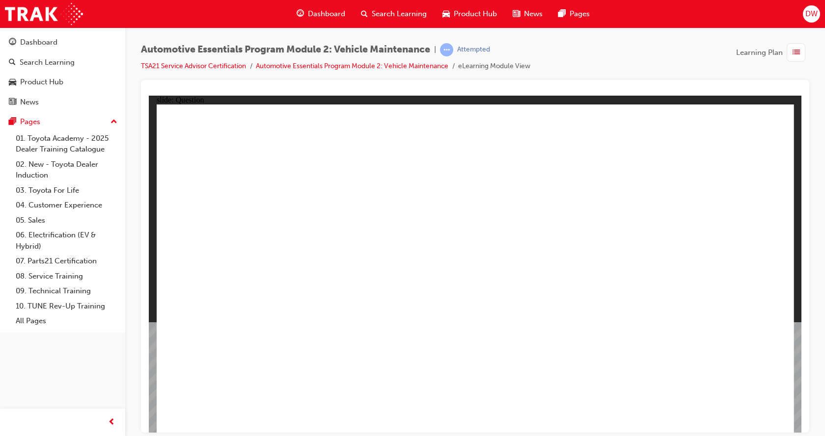
radio input "true"
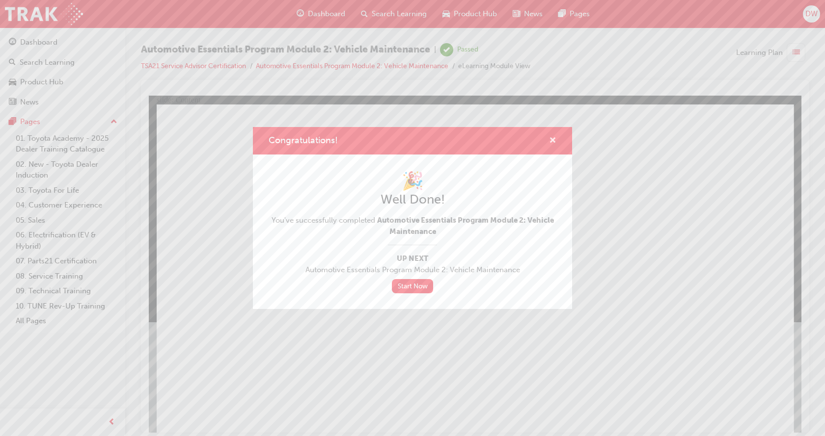
click at [551, 137] on span "cross-icon" at bounding box center [552, 141] width 7 height 9
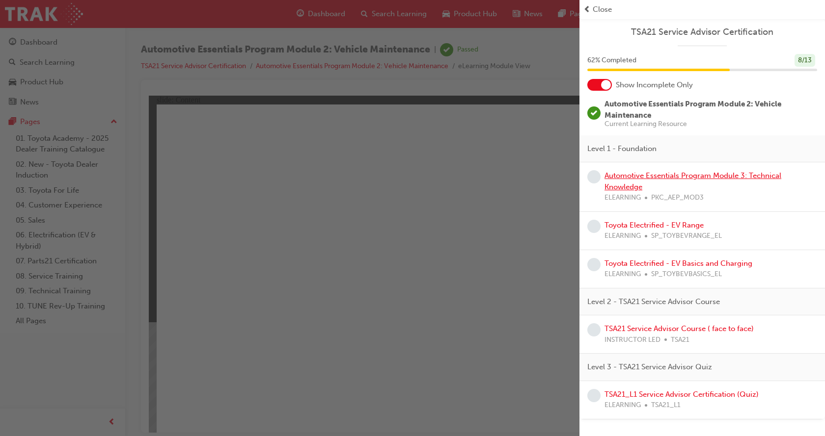
click at [628, 177] on link "Automotive Essentials Program Module 3: Technical Knowledge" at bounding box center [692, 181] width 177 height 20
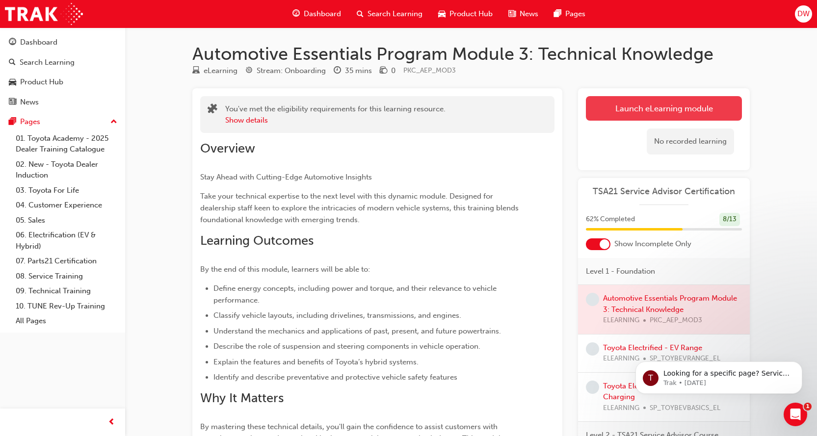
click at [638, 113] on link "Launch eLearning module" at bounding box center [664, 108] width 156 height 25
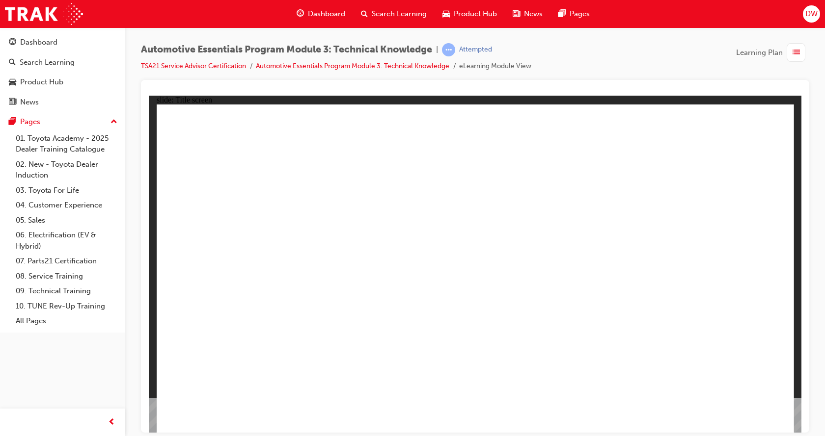
drag, startPoint x: 750, startPoint y: 421, endPoint x: 738, endPoint y: 409, distance: 16.0
drag, startPoint x: 346, startPoint y: 337, endPoint x: 352, endPoint y: 347, distance: 11.4
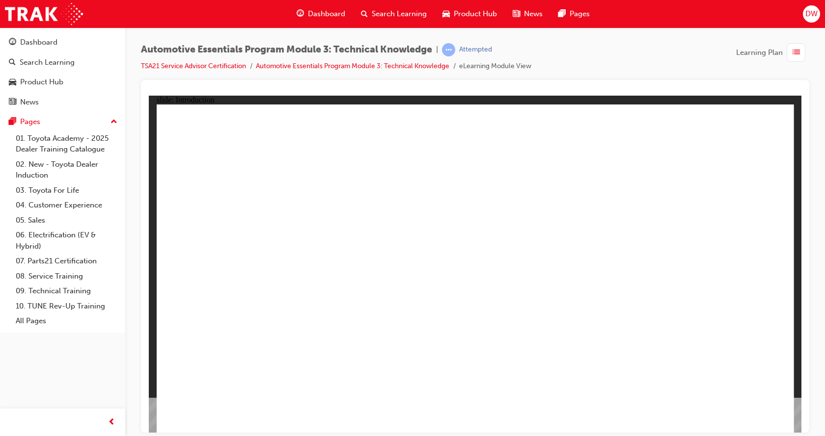
drag, startPoint x: 751, startPoint y: 121, endPoint x: 748, endPoint y: 128, distance: 7.2
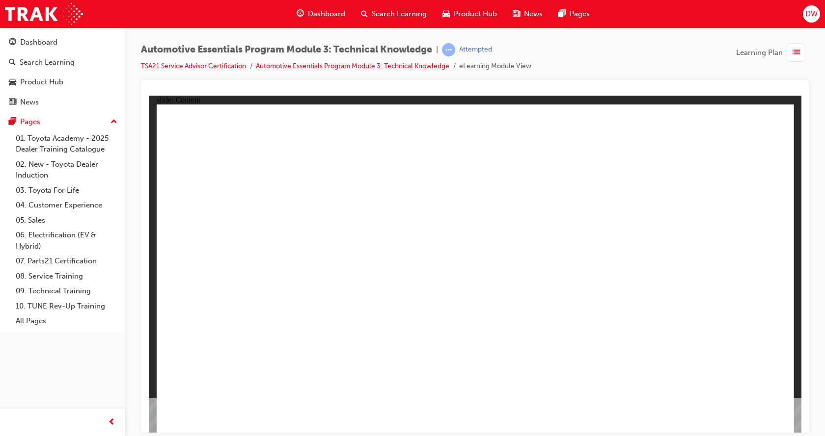
drag, startPoint x: 762, startPoint y: 121, endPoint x: 759, endPoint y: 125, distance: 5.1
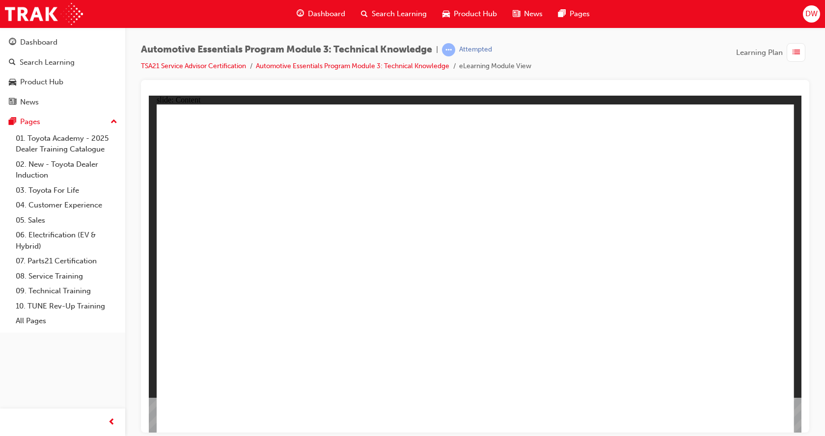
drag, startPoint x: 744, startPoint y: 400, endPoint x: 748, endPoint y: 416, distance: 16.2
drag, startPoint x: 721, startPoint y: 229, endPoint x: 728, endPoint y: 255, distance: 27.5
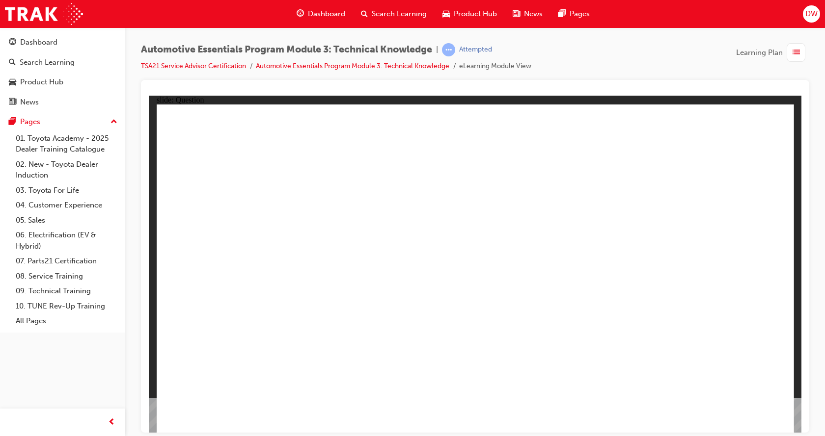
radio input "true"
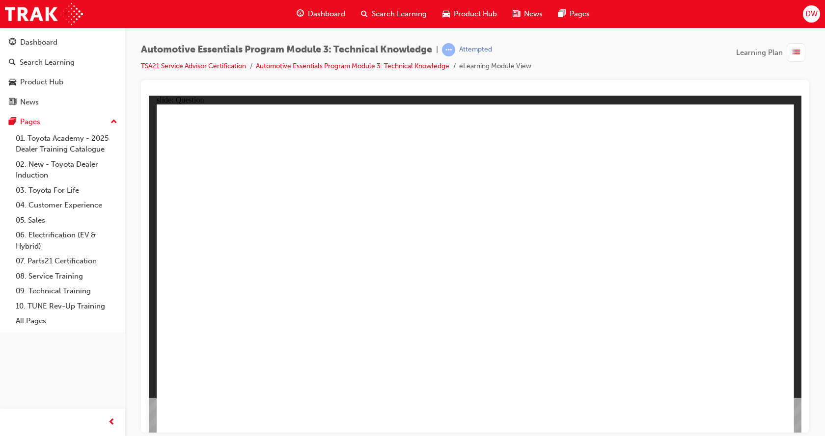
radio input "true"
drag, startPoint x: 729, startPoint y: 400, endPoint x: 733, endPoint y: 405, distance: 6.3
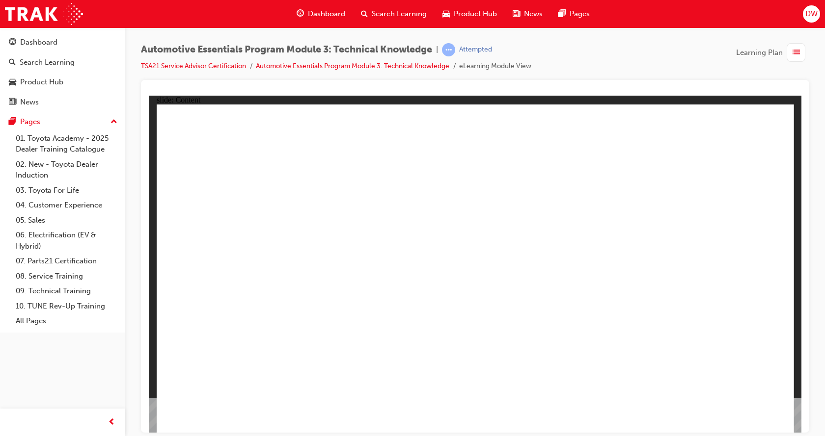
drag, startPoint x: 752, startPoint y: 116, endPoint x: 749, endPoint y: 120, distance: 5.3
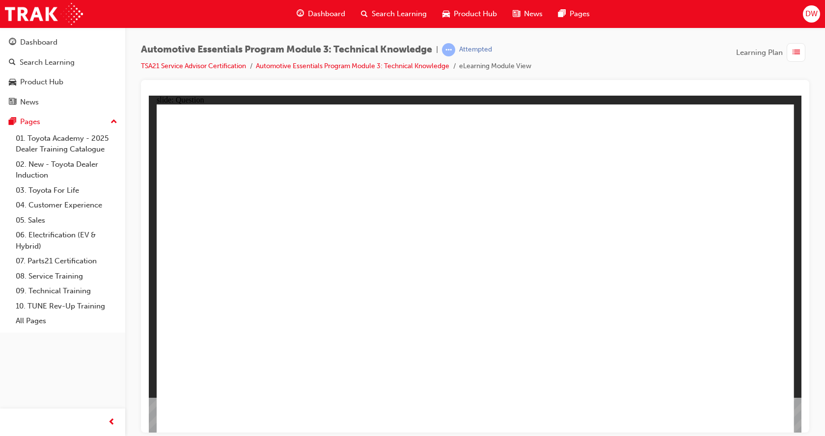
radio input "true"
drag, startPoint x: 619, startPoint y: 286, endPoint x: 634, endPoint y: 291, distance: 14.9
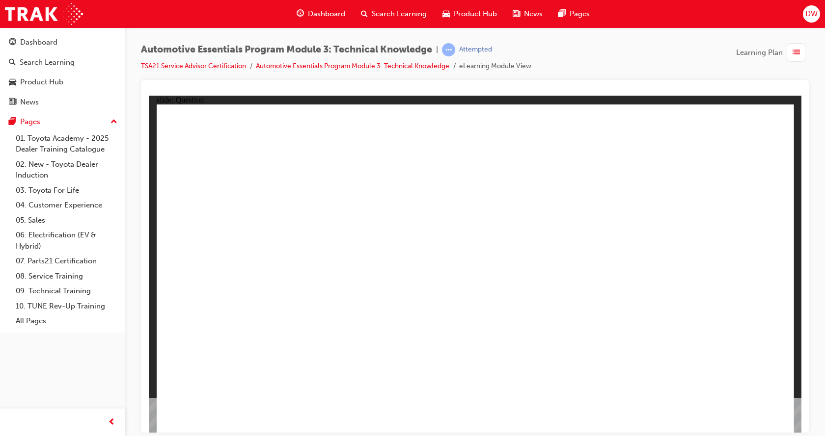
radio input "true"
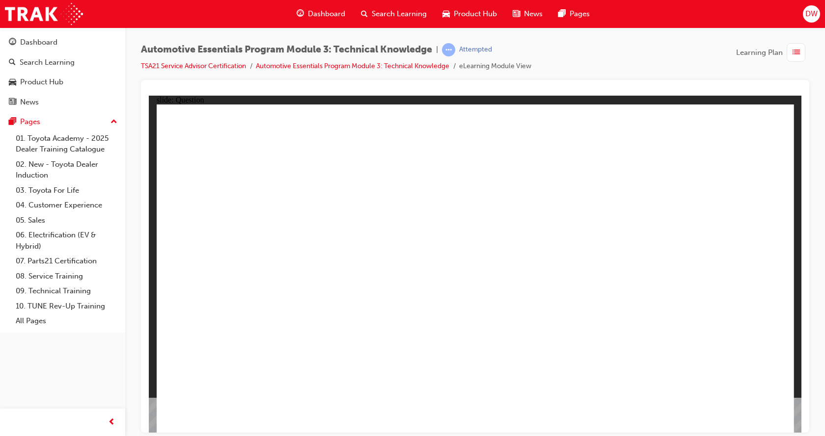
radio input "true"
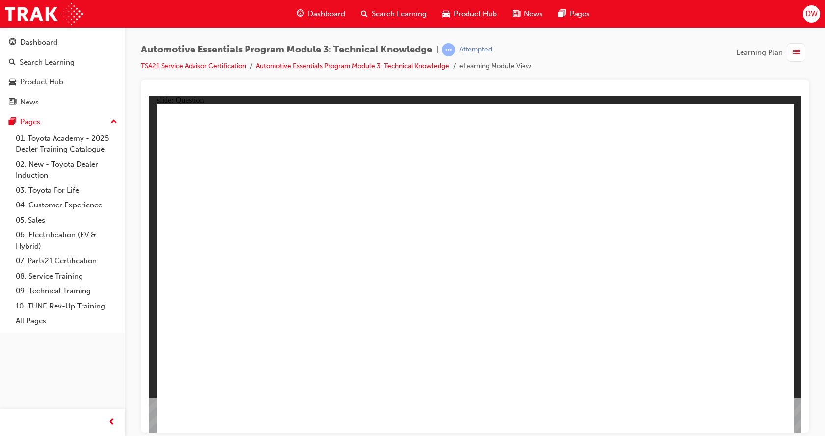
radio input "true"
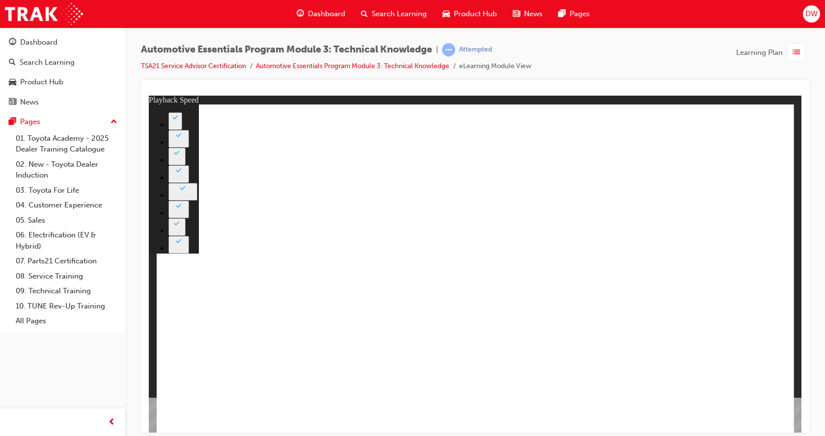
type input "6"
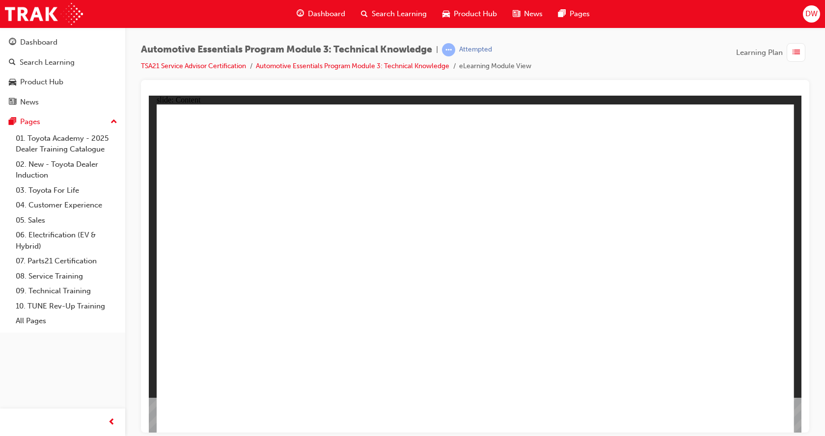
drag, startPoint x: 735, startPoint y: 136, endPoint x: 735, endPoint y: 148, distance: 11.8
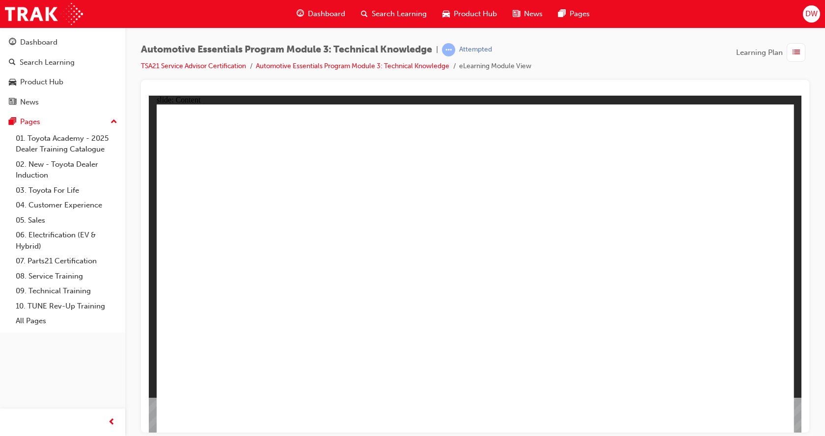
drag, startPoint x: 471, startPoint y: 314, endPoint x: 618, endPoint y: 203, distance: 184.0
drag, startPoint x: 674, startPoint y: 309, endPoint x: 685, endPoint y: 289, distance: 22.6
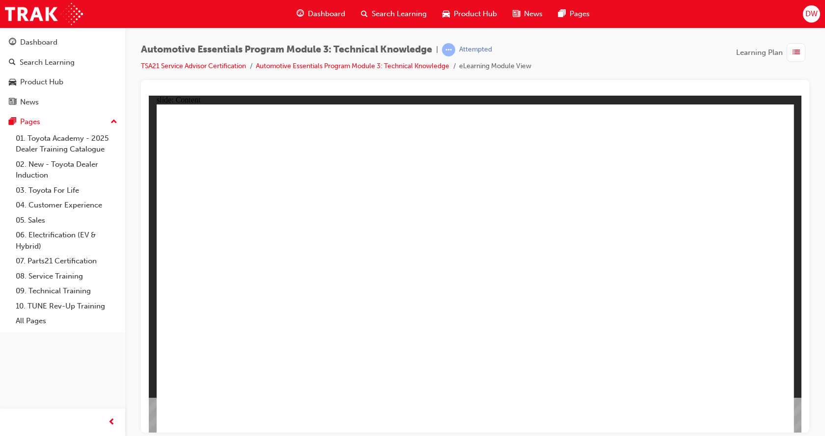
drag, startPoint x: 507, startPoint y: 360, endPoint x: 612, endPoint y: 270, distance: 138.2
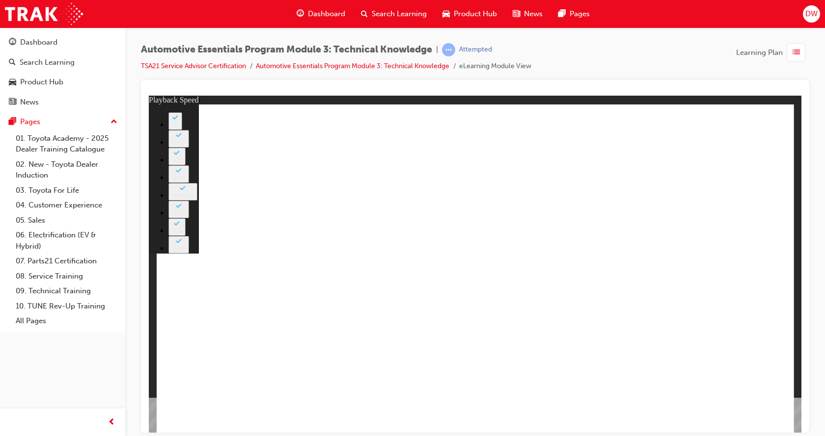
type input "7"
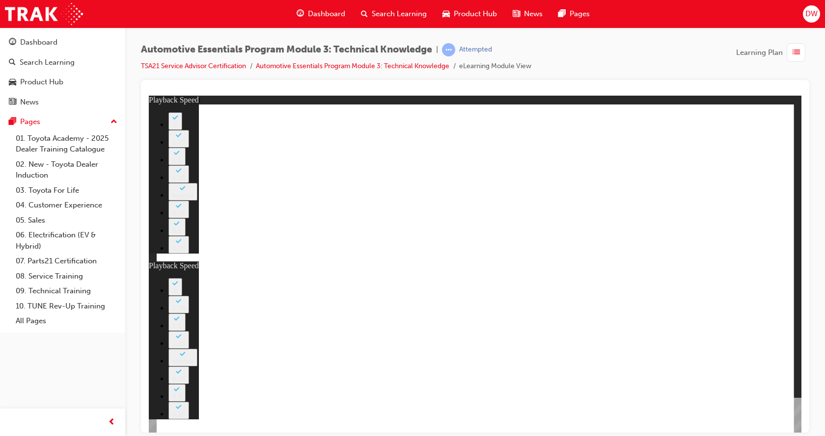
type input "0"
type input "7"
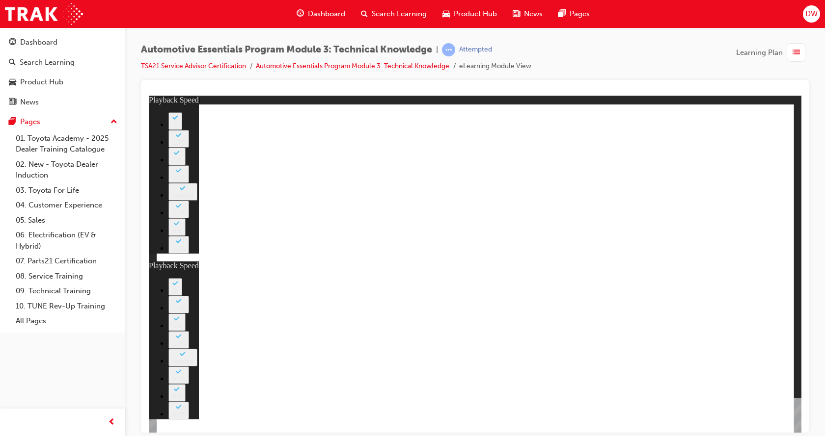
type input "1"
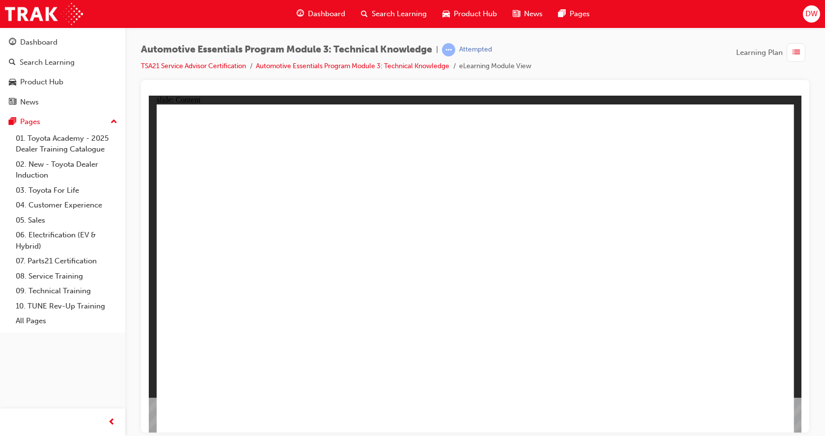
drag, startPoint x: 765, startPoint y: 122, endPoint x: 750, endPoint y: 150, distance: 32.3
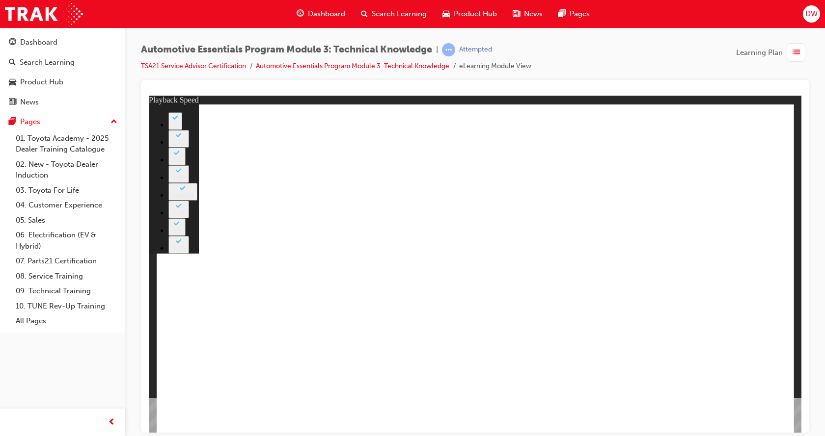
type input "18"
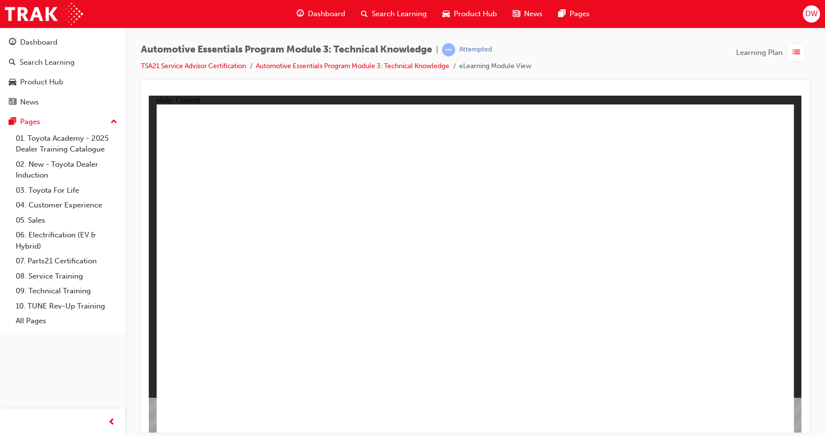
drag, startPoint x: 763, startPoint y: 136, endPoint x: 732, endPoint y: 144, distance: 32.4
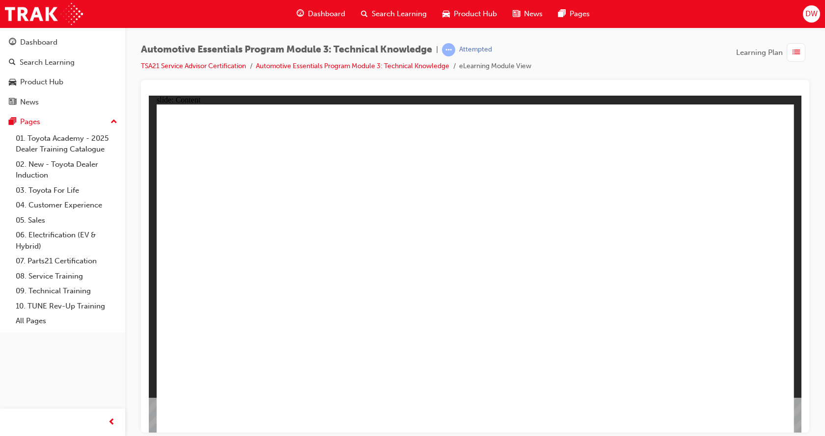
drag, startPoint x: 753, startPoint y: 119, endPoint x: 514, endPoint y: 191, distance: 250.0
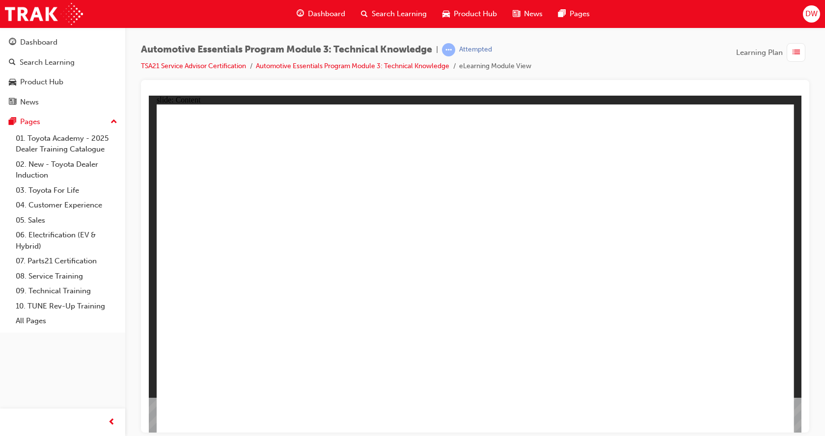
drag, startPoint x: 764, startPoint y: 124, endPoint x: 546, endPoint y: 238, distance: 245.7
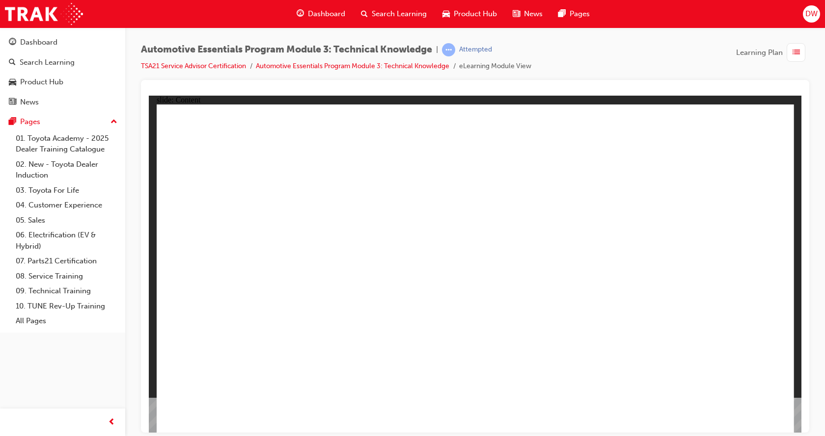
radio input "true"
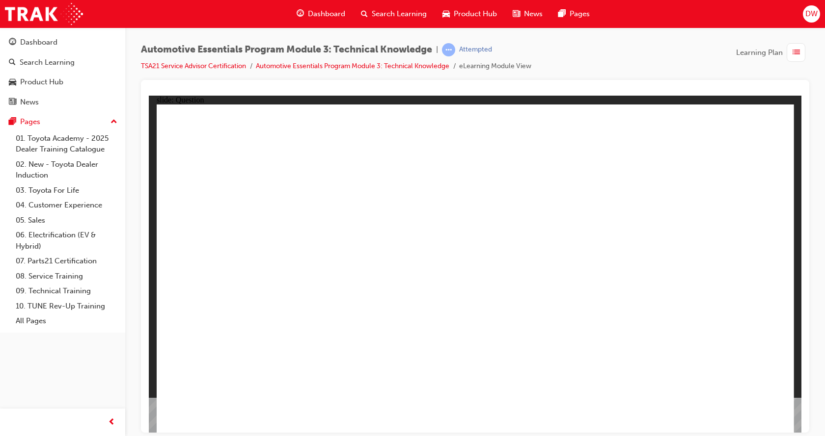
drag, startPoint x: 603, startPoint y: 200, endPoint x: 608, endPoint y: 188, distance: 13.0
radio input "true"
